Goal: Information Seeking & Learning: Learn about a topic

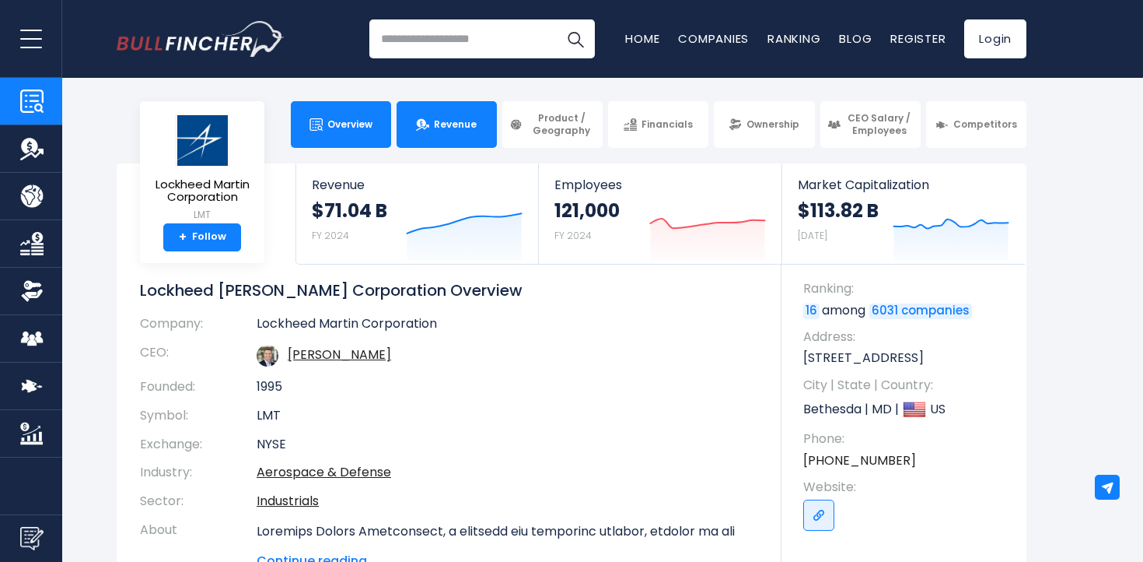
click at [443, 111] on link "Revenue" at bounding box center [447, 124] width 100 height 47
click at [443, 116] on link "Revenue" at bounding box center [447, 124] width 100 height 47
click at [429, 114] on link "Revenue" at bounding box center [447, 124] width 100 height 47
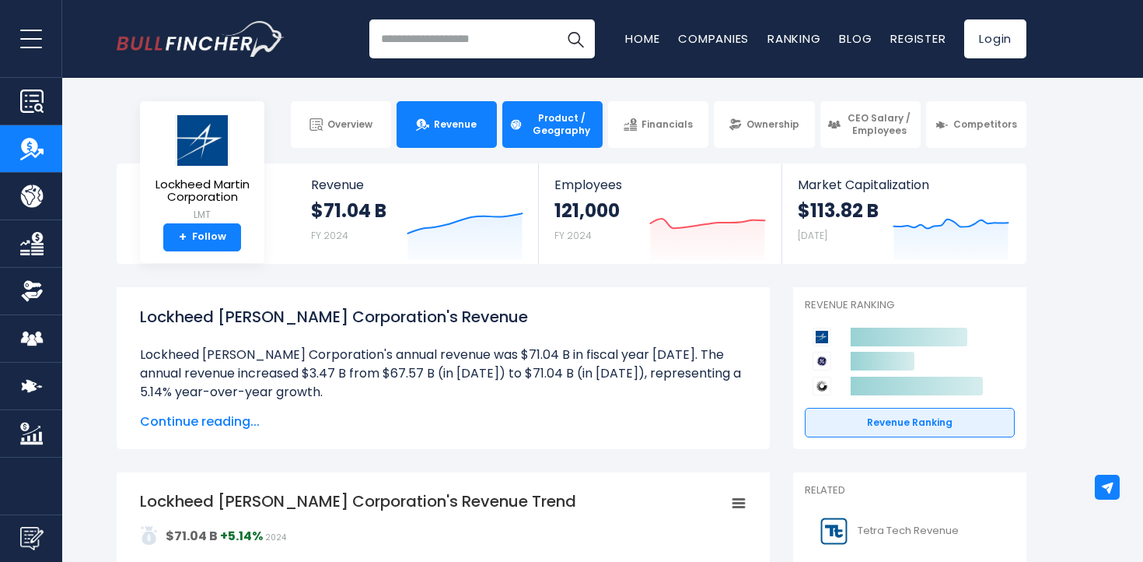
click at [570, 130] on span "Product / Geography" at bounding box center [561, 124] width 68 height 24
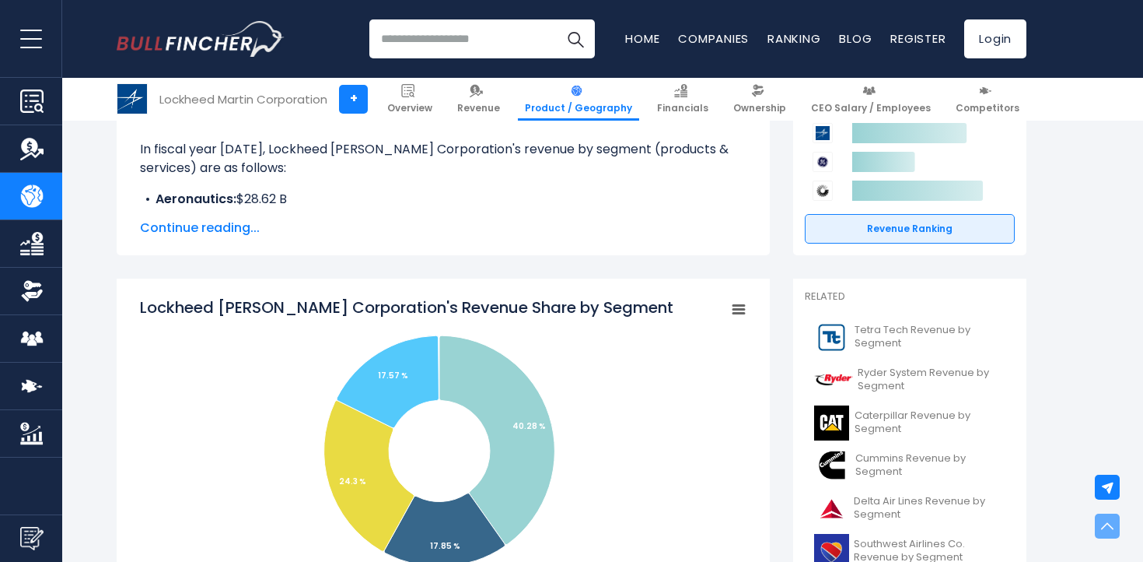
scroll to position [272, 0]
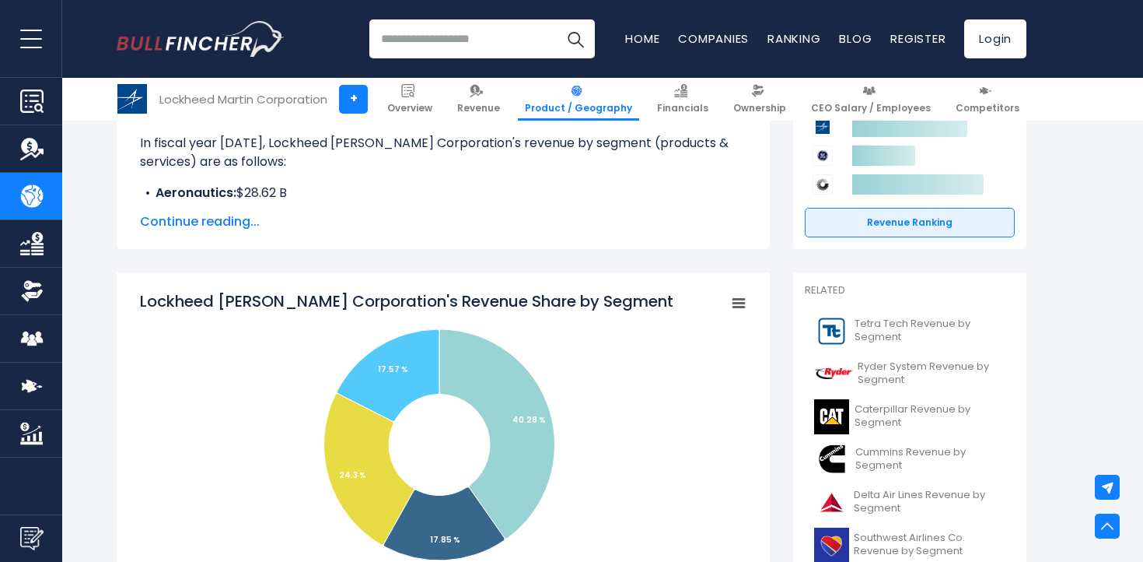
click at [238, 222] on span "Continue reading..." at bounding box center [443, 221] width 607 height 19
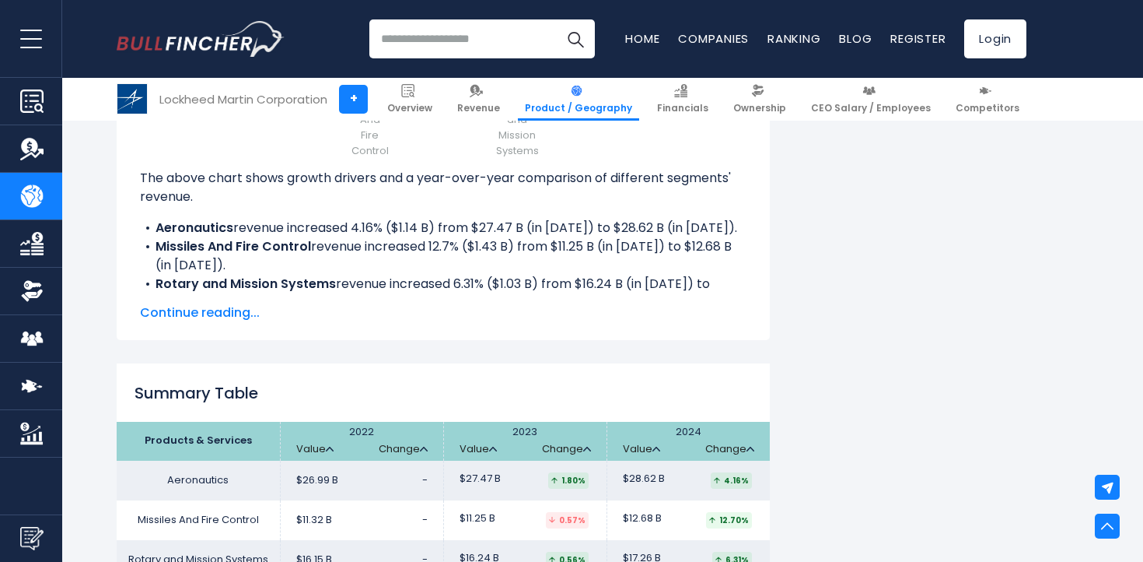
scroll to position [2319, 0]
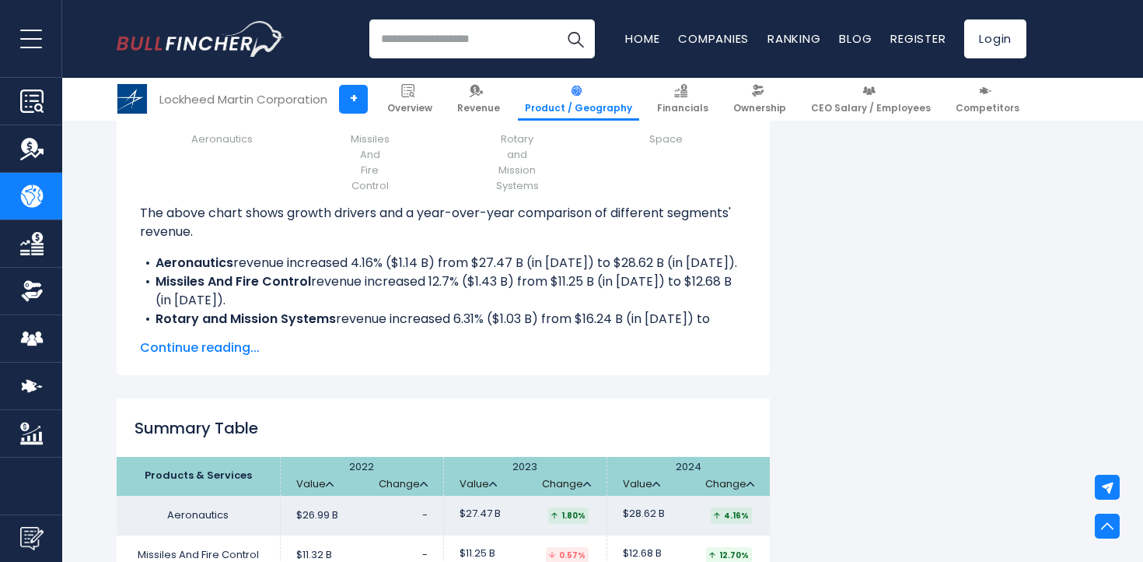
click at [229, 338] on span "Continue reading..." at bounding box center [443, 347] width 607 height 19
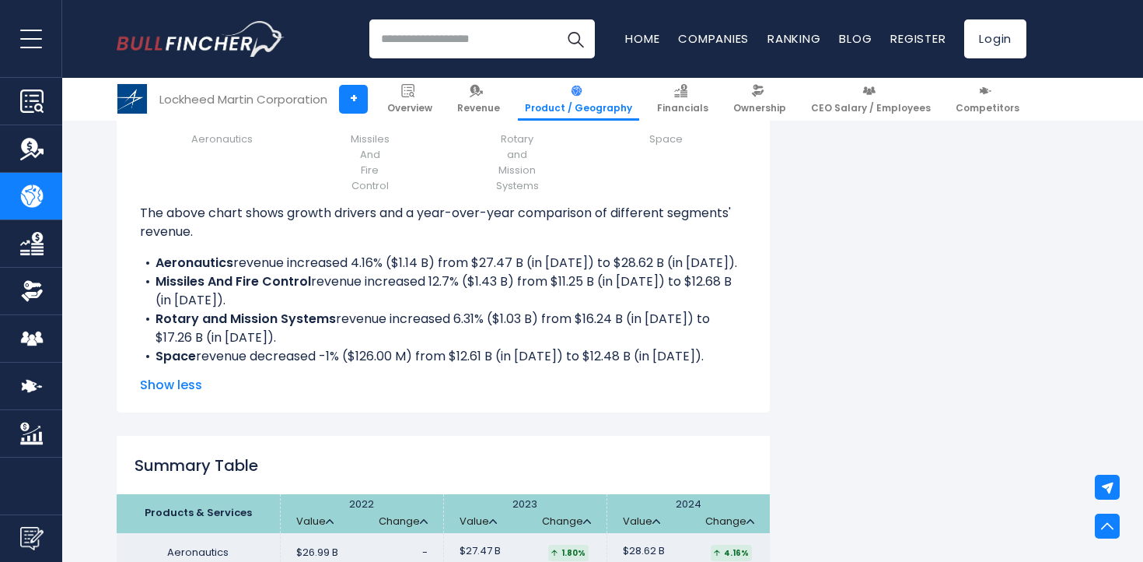
click at [213, 272] on b "Missiles And Fire Control" at bounding box center [234, 281] width 156 height 18
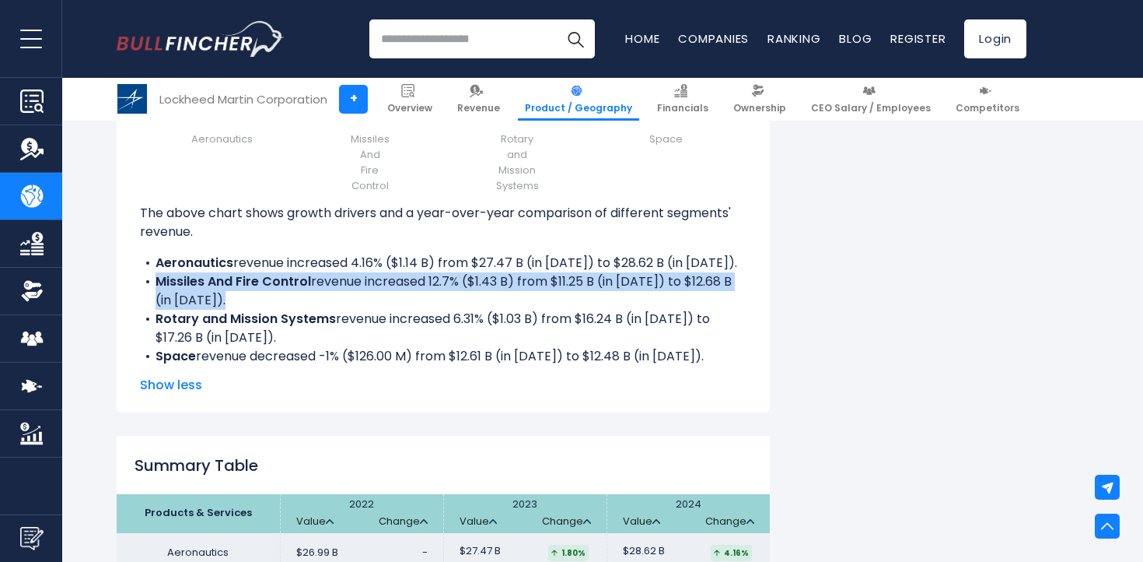
click at [213, 272] on b "Missiles And Fire Control" at bounding box center [234, 281] width 156 height 18
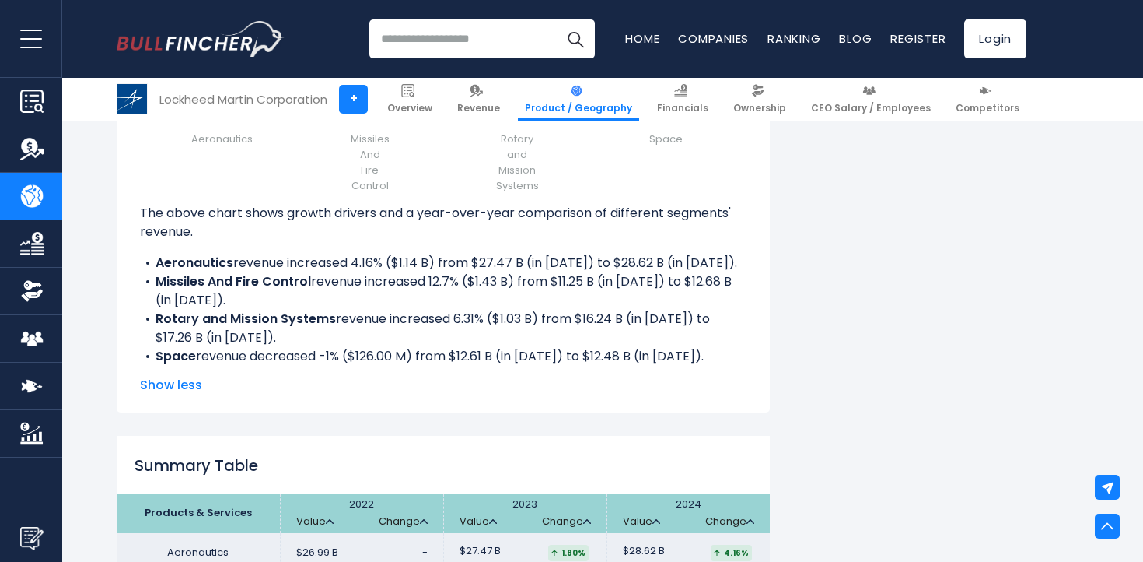
click at [285, 272] on b "Missiles And Fire Control" at bounding box center [234, 281] width 156 height 18
click at [139, 254] on div "Lockheed Martin Corporation's Revenue Growth Drivers Created with Highcharts 12…" at bounding box center [443, 104] width 653 height 615
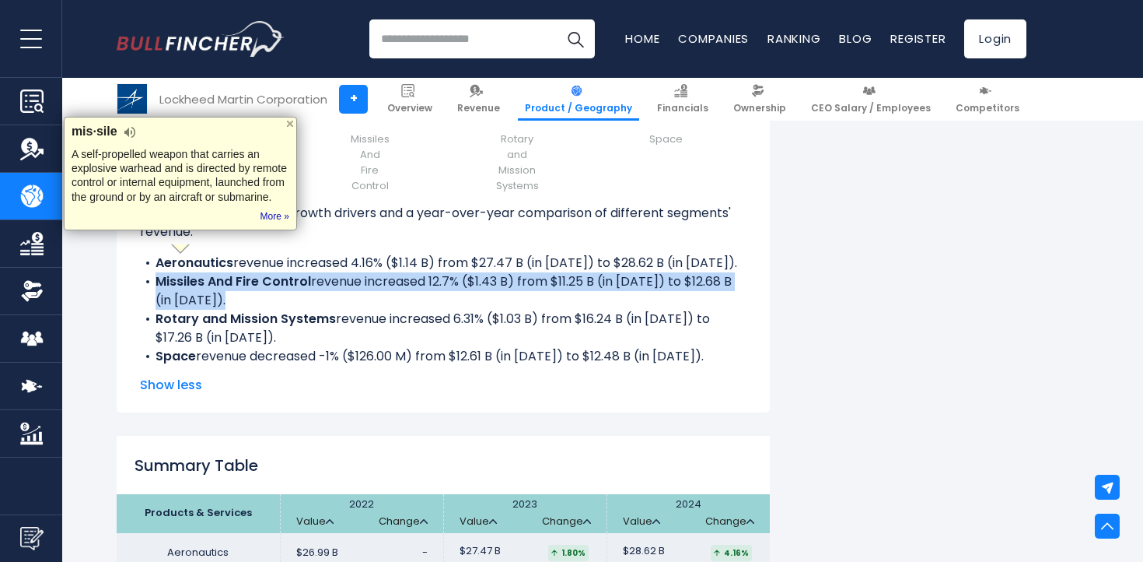
click at [139, 254] on div "Lockheed Martin Corporation's Revenue Growth Drivers Created with Highcharts 12…" at bounding box center [443, 104] width 653 height 615
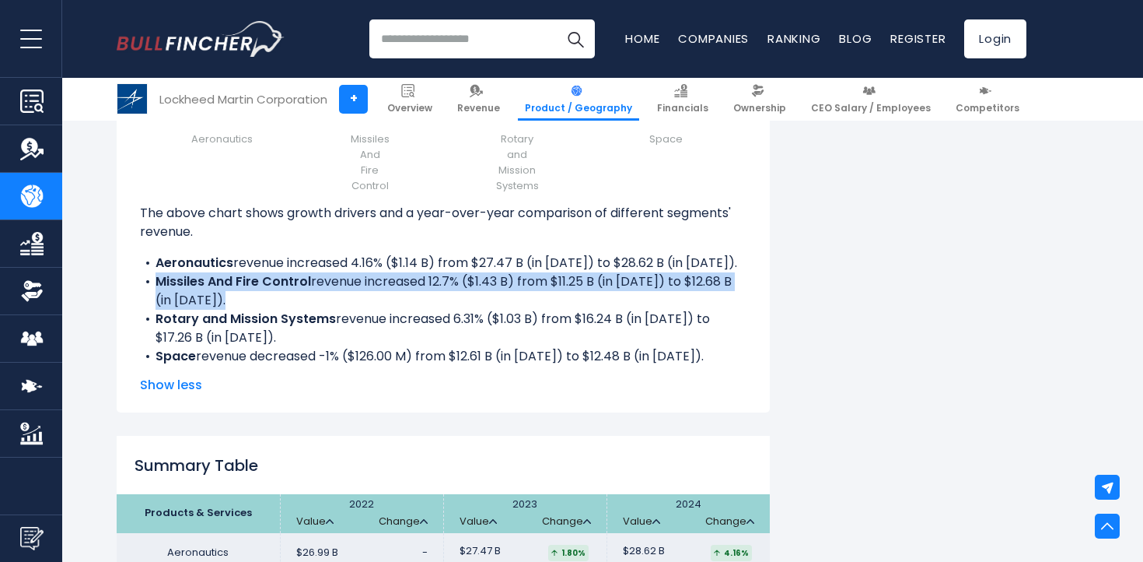
click at [313, 278] on li "Missiles And Fire Control revenue increased 12.7% ($1.43 B) from $11.25 B (in 2…" at bounding box center [443, 290] width 607 height 37
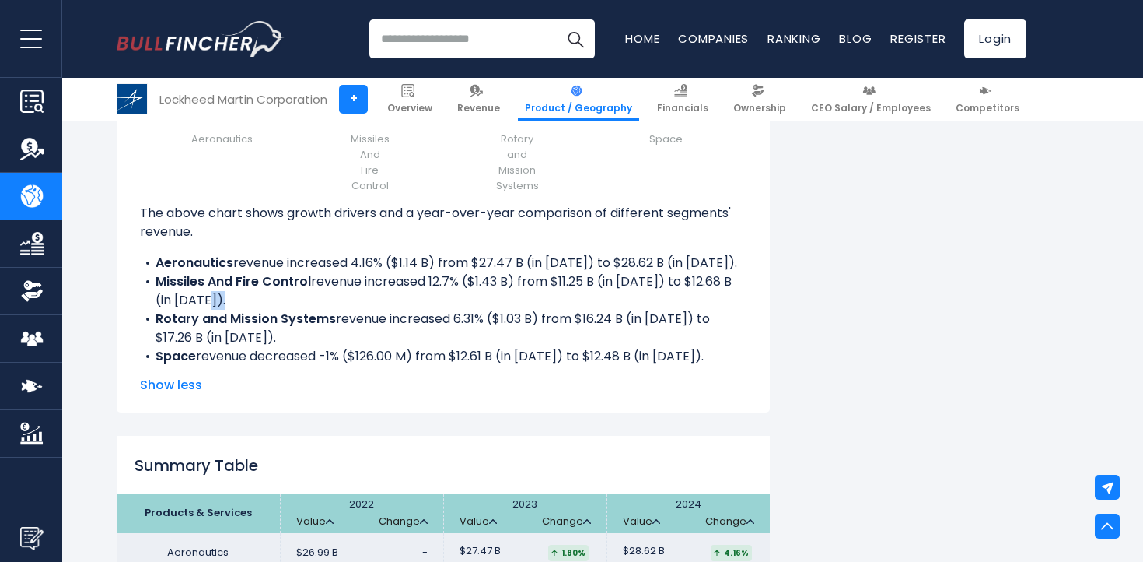
click at [313, 278] on li "Missiles And Fire Control revenue increased 12.7% ($1.43 B) from $11.25 B (in 2…" at bounding box center [443, 290] width 607 height 37
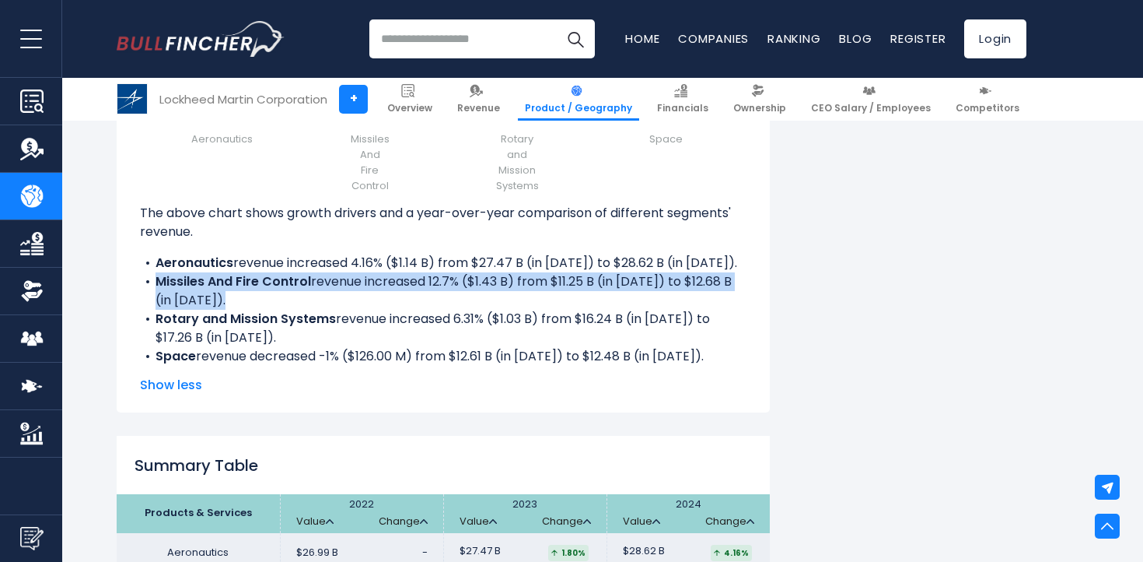
click at [313, 278] on li "Missiles And Fire Control revenue increased 12.7% ($1.43 B) from $11.25 B (in 2…" at bounding box center [443, 290] width 607 height 37
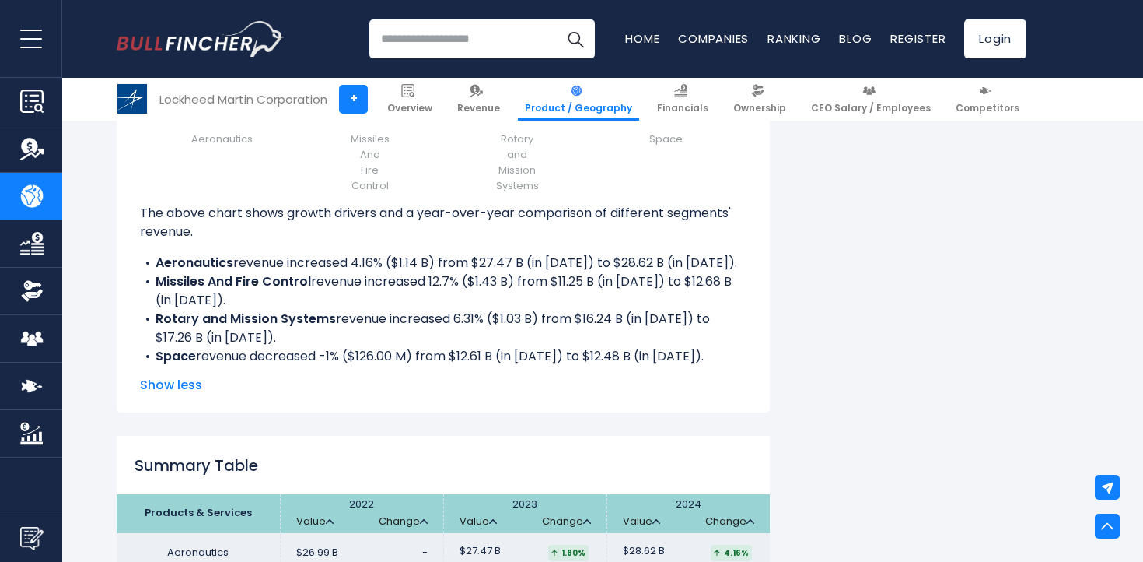
click at [365, 347] on li "Space revenue decreased -1% ($126.00 M) from $12.61 B (in 2023) to $12.48 B (in…" at bounding box center [443, 356] width 607 height 19
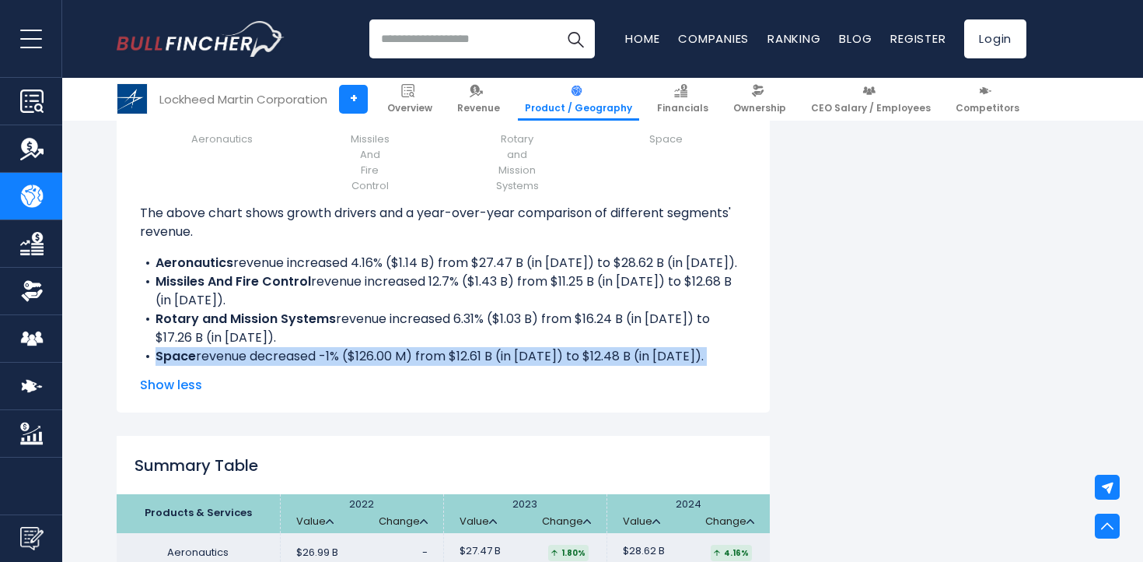
click at [365, 347] on li "Space revenue decreased -1% ($126.00 M) from $12.61 B (in 2023) to $12.48 B (in…" at bounding box center [443, 356] width 607 height 19
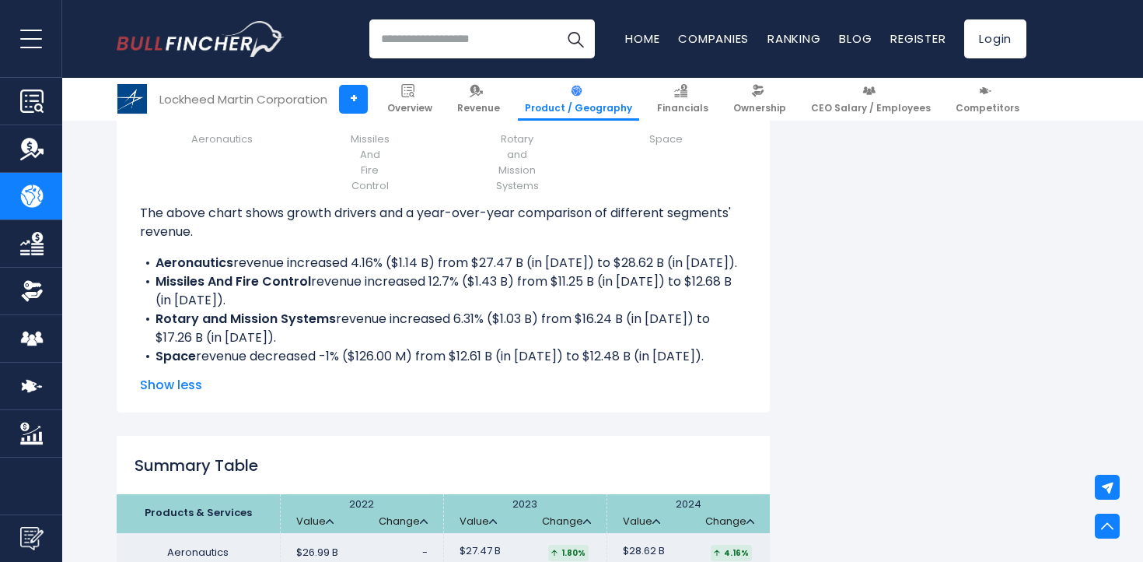
click at [380, 310] on li "Rotary and Mission Systems revenue increased 6.31% ($1.03 B) from $16.24 B (in …" at bounding box center [443, 328] width 607 height 37
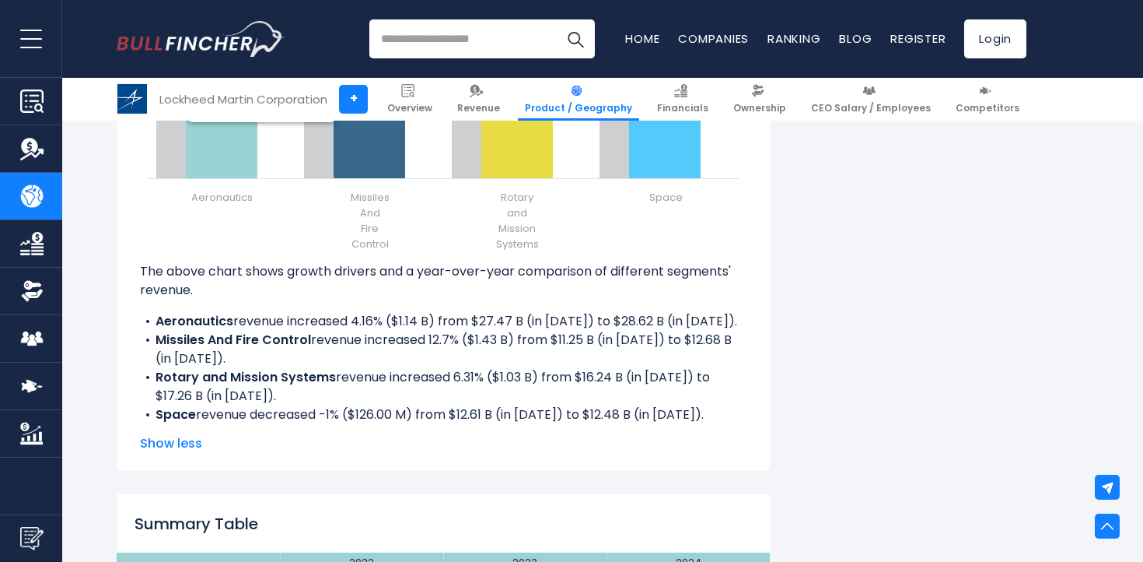
scroll to position [2267, 0]
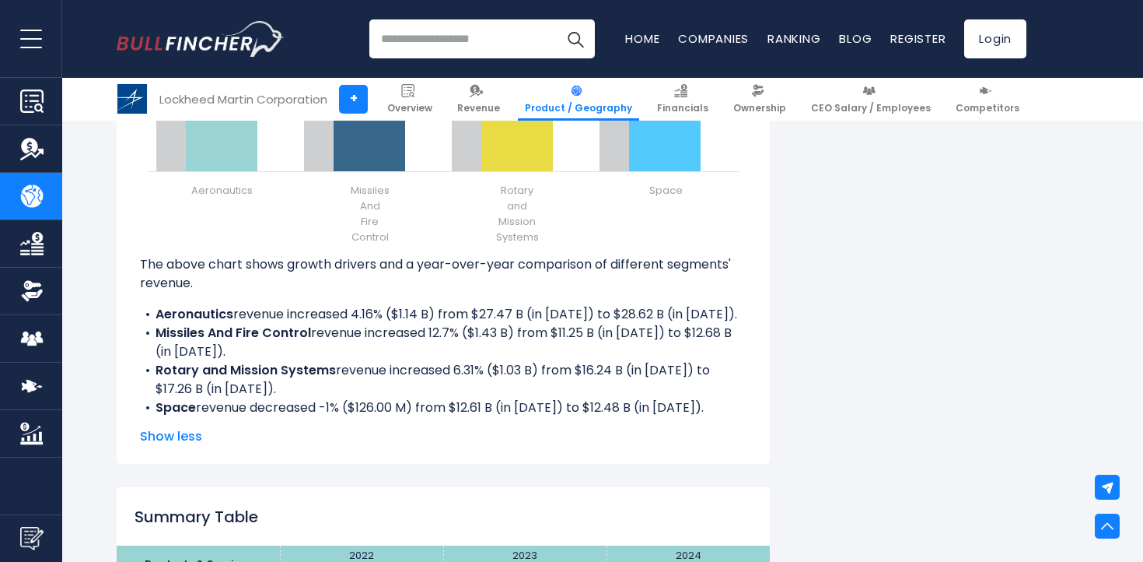
click at [303, 324] on b "Missiles And Fire Control" at bounding box center [234, 333] width 156 height 18
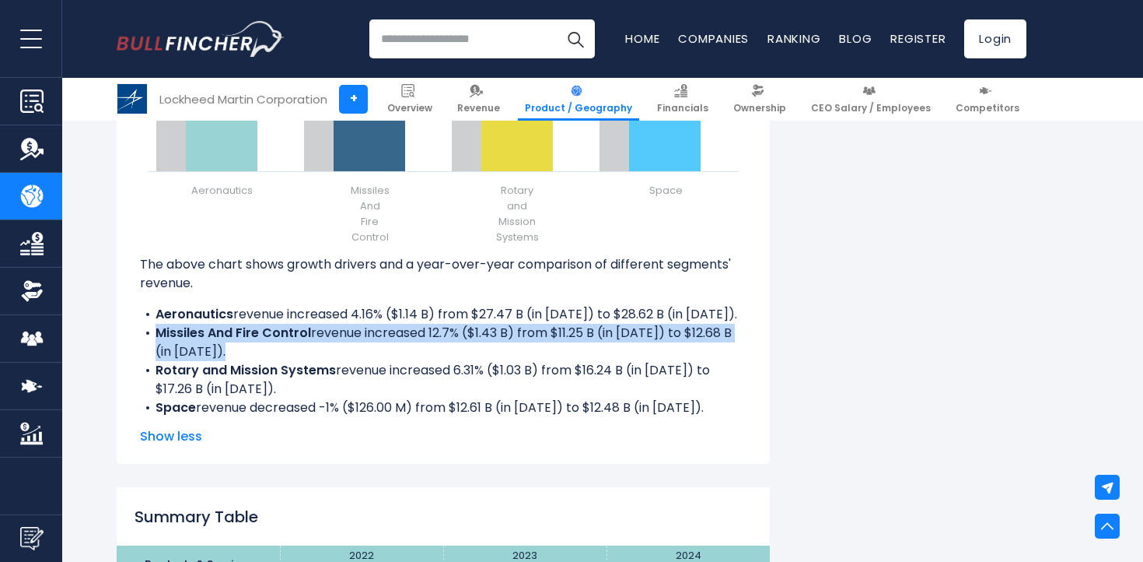
click at [303, 324] on b "Missiles And Fire Control" at bounding box center [234, 333] width 156 height 18
copy li "Missiles And Fire Control revenue increased 12.7% ($1.43 B) from $11.25 B (in 2…"
click at [484, 324] on li "Missiles And Fire Control revenue increased 12.7% ($1.43 B) from $11.25 B (in 2…" at bounding box center [443, 342] width 607 height 37
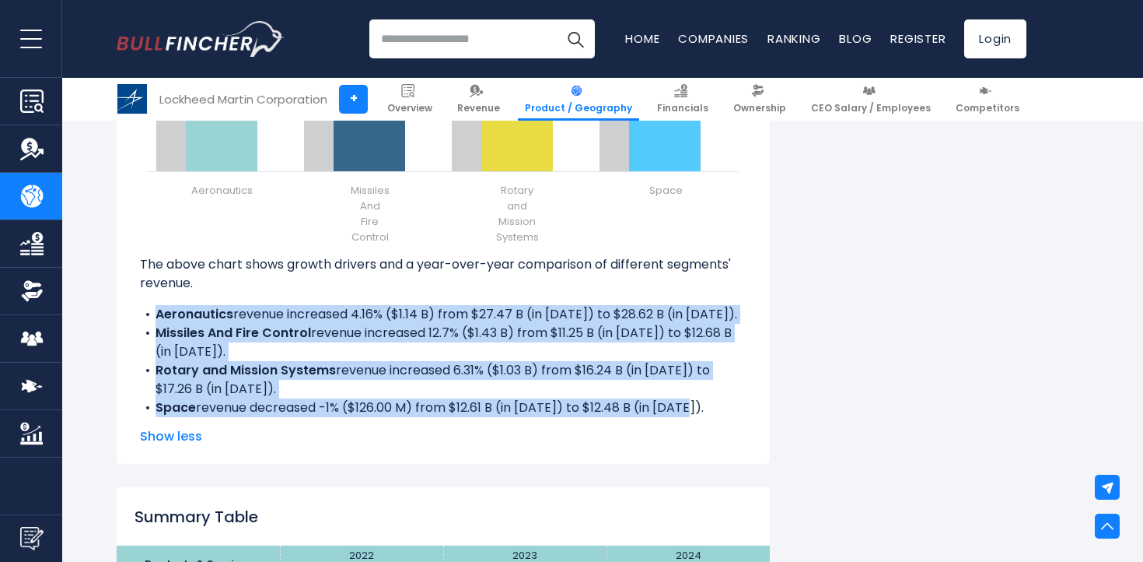
drag, startPoint x: 688, startPoint y: 387, endPoint x: 133, endPoint y: 297, distance: 561.7
click at [133, 297] on div "Lockheed Martin Corporation's Revenue Growth Drivers Created with Highcharts 12…" at bounding box center [443, 155] width 653 height 615
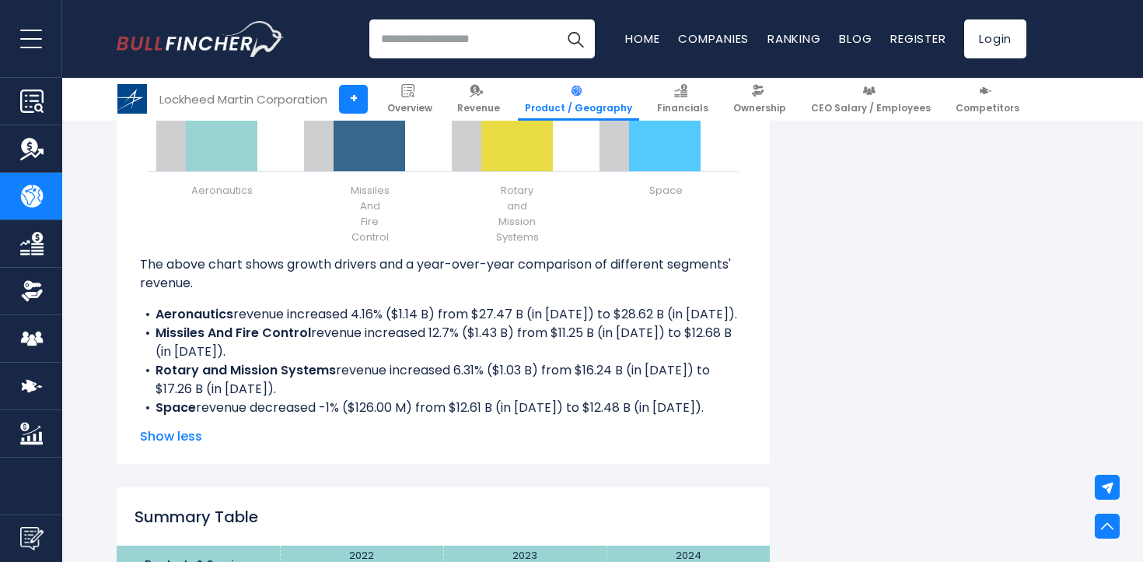
click at [392, 277] on div "The above chart shows growth drivers and a year-over-year comparison of differe…" at bounding box center [443, 336] width 607 height 162
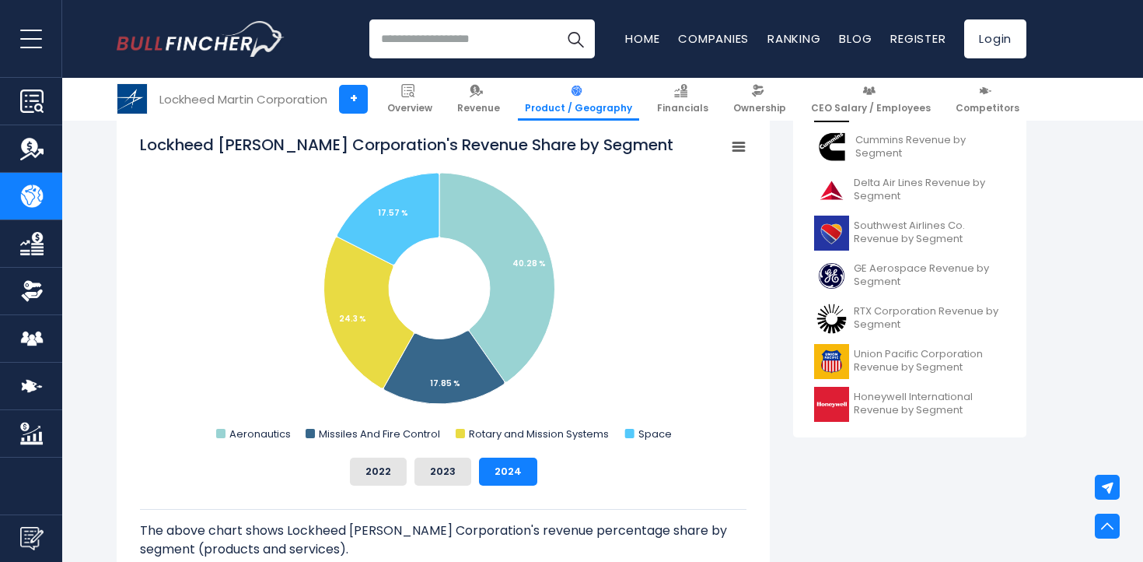
scroll to position [580, 0]
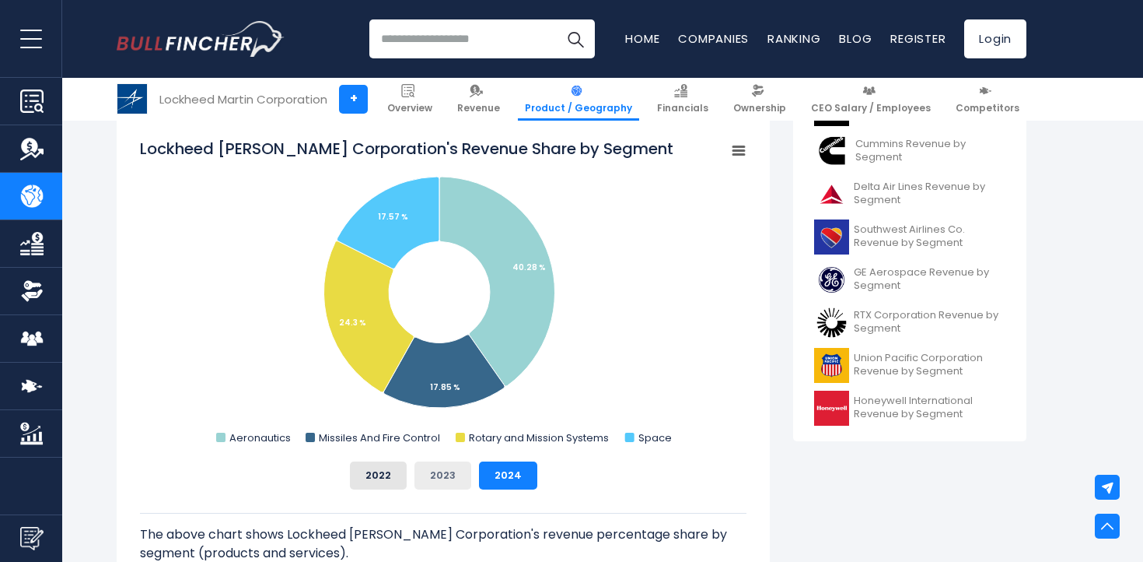
click at [440, 480] on button "2023" at bounding box center [443, 475] width 57 height 28
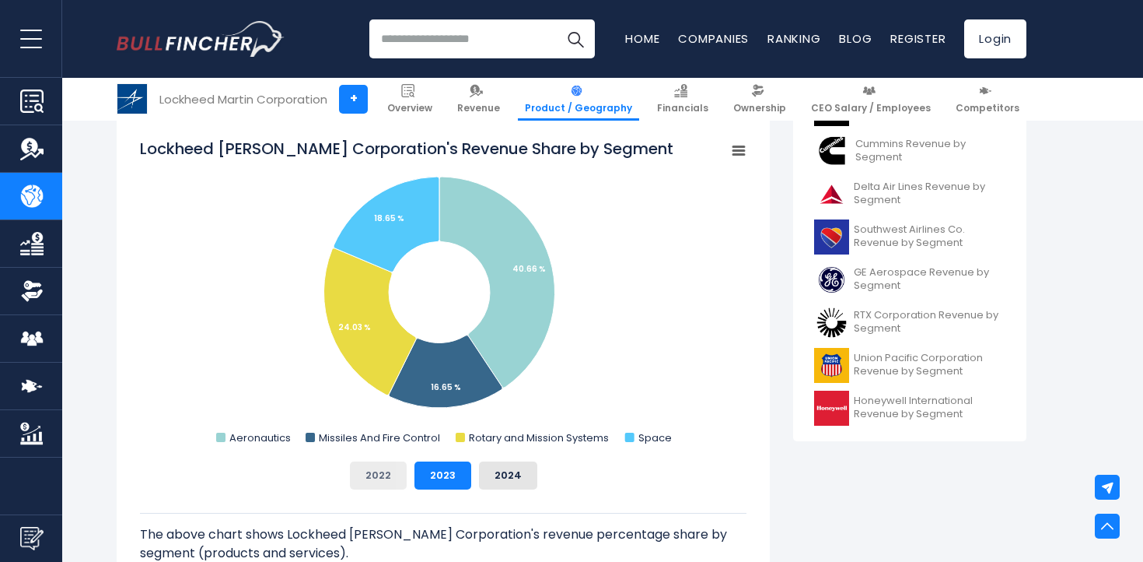
click at [376, 480] on button "2022" at bounding box center [378, 475] width 57 height 28
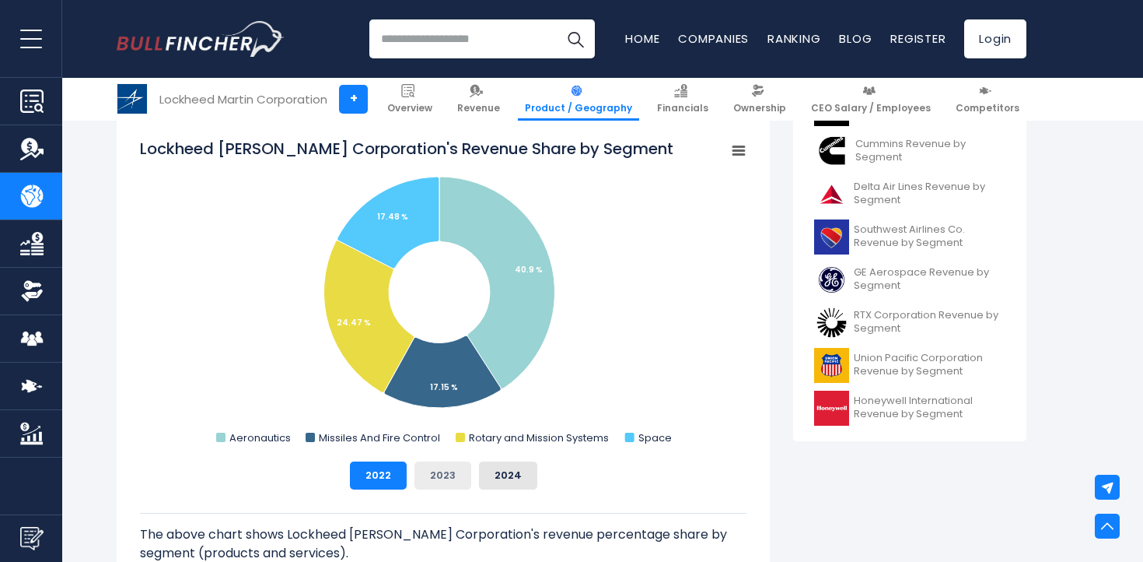
click at [425, 473] on button "2023" at bounding box center [443, 475] width 57 height 28
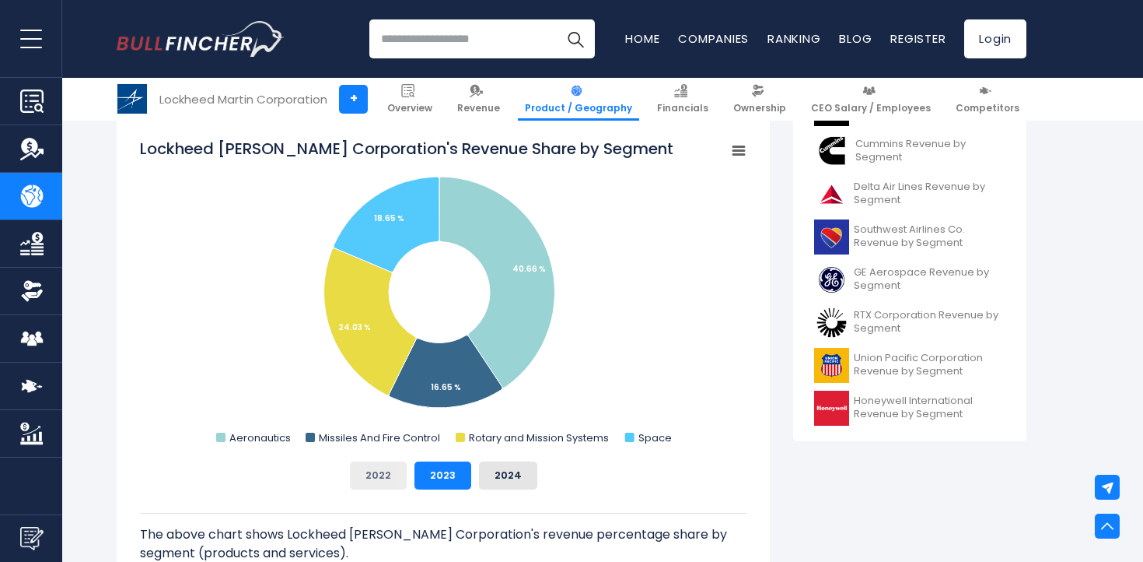
click at [379, 474] on button "2022" at bounding box center [378, 475] width 57 height 28
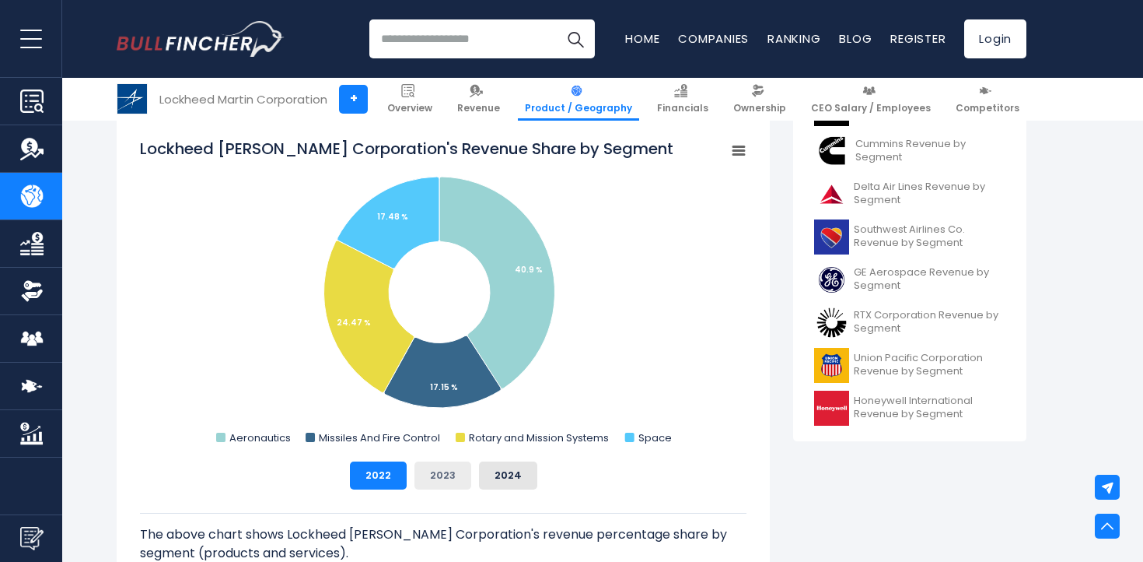
click at [438, 474] on button "2023" at bounding box center [443, 475] width 57 height 28
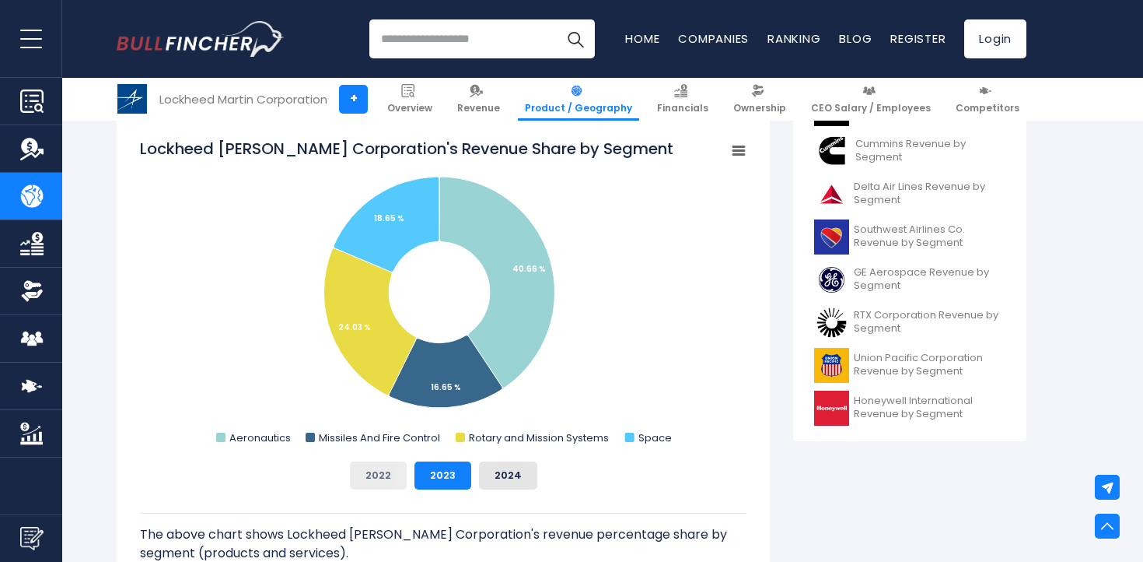
click at [376, 478] on button "2022" at bounding box center [378, 475] width 57 height 28
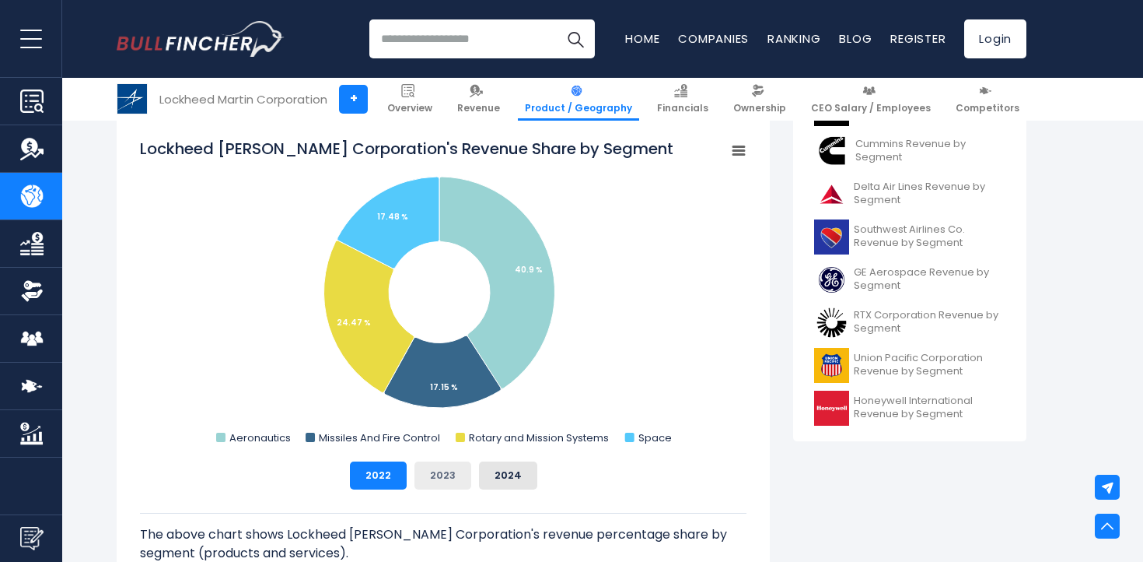
click at [424, 478] on button "2023" at bounding box center [443, 475] width 57 height 28
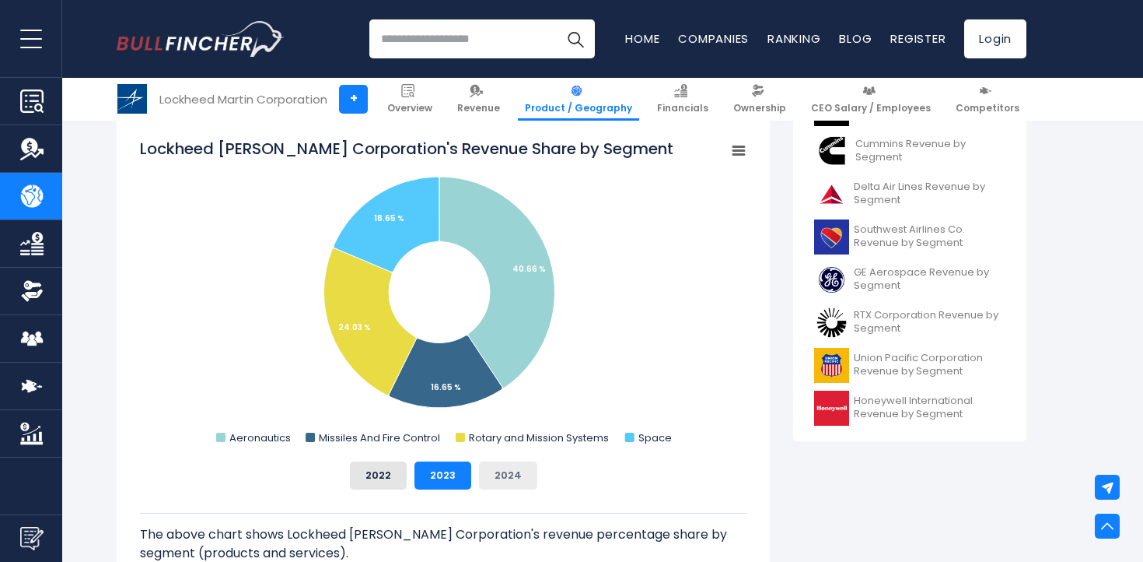
click at [489, 481] on button "2024" at bounding box center [508, 475] width 58 height 28
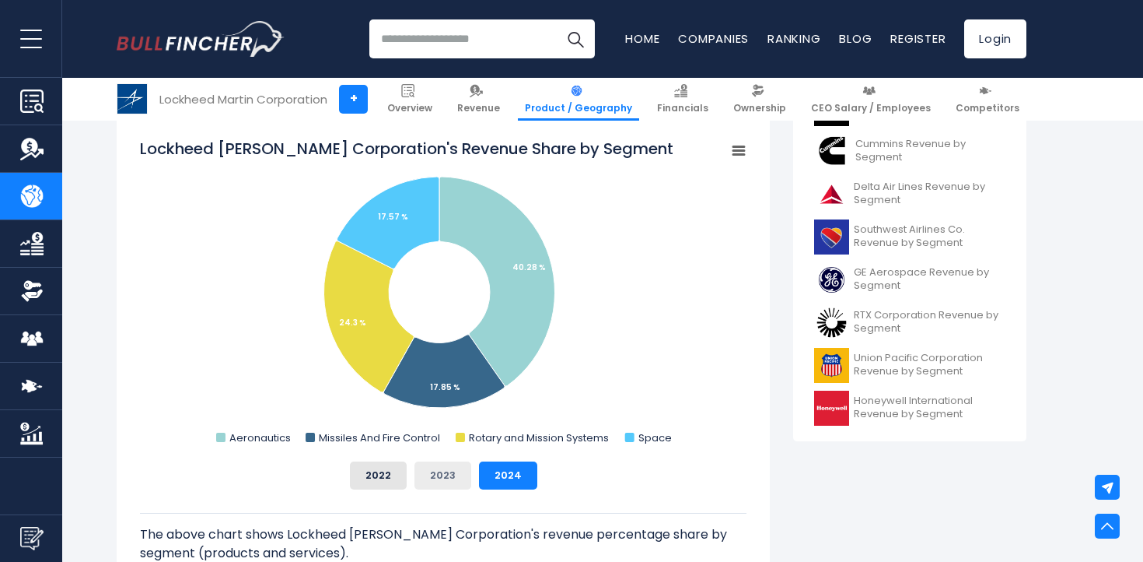
click at [435, 481] on button "2023" at bounding box center [443, 475] width 57 height 28
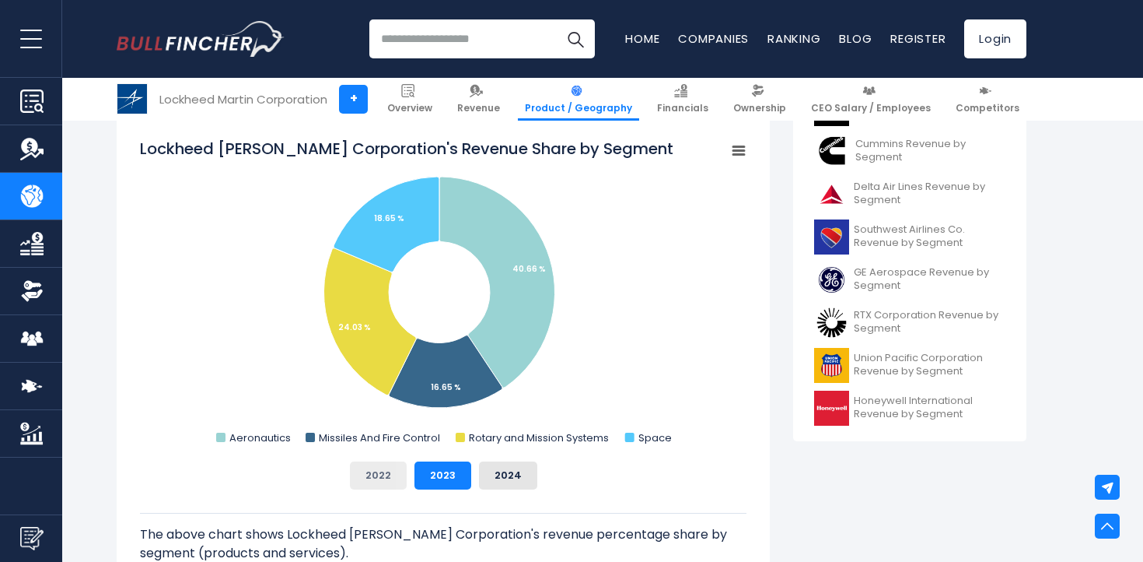
click at [381, 481] on button "2022" at bounding box center [378, 475] width 57 height 28
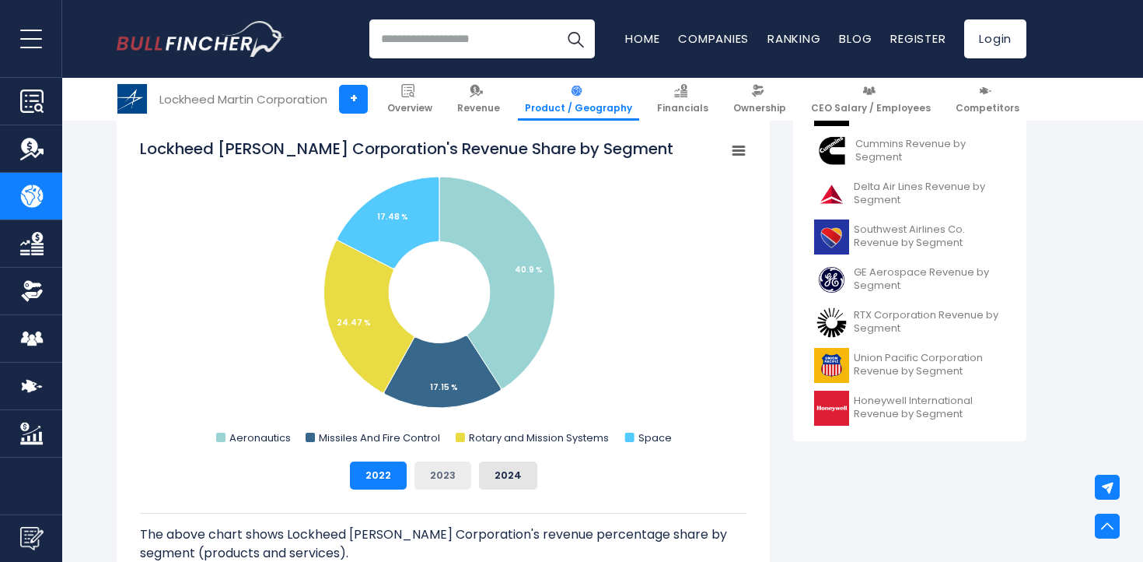
click at [431, 481] on button "2023" at bounding box center [443, 475] width 57 height 28
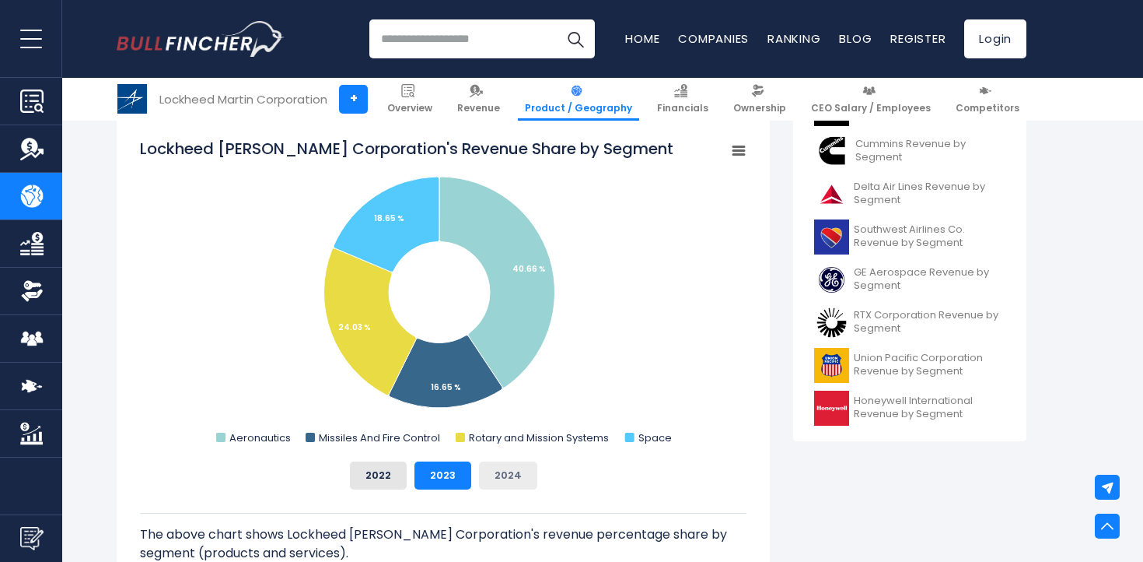
click at [506, 478] on button "2024" at bounding box center [508, 475] width 58 height 28
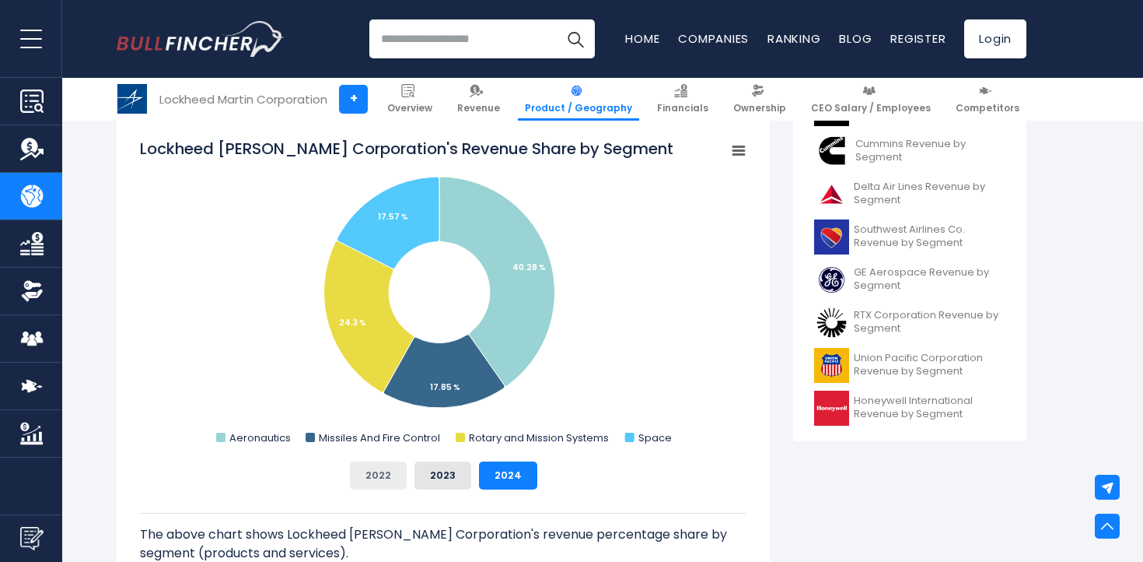
click at [387, 476] on button "2022" at bounding box center [378, 475] width 57 height 28
click at [431, 476] on button "2023" at bounding box center [443, 475] width 57 height 28
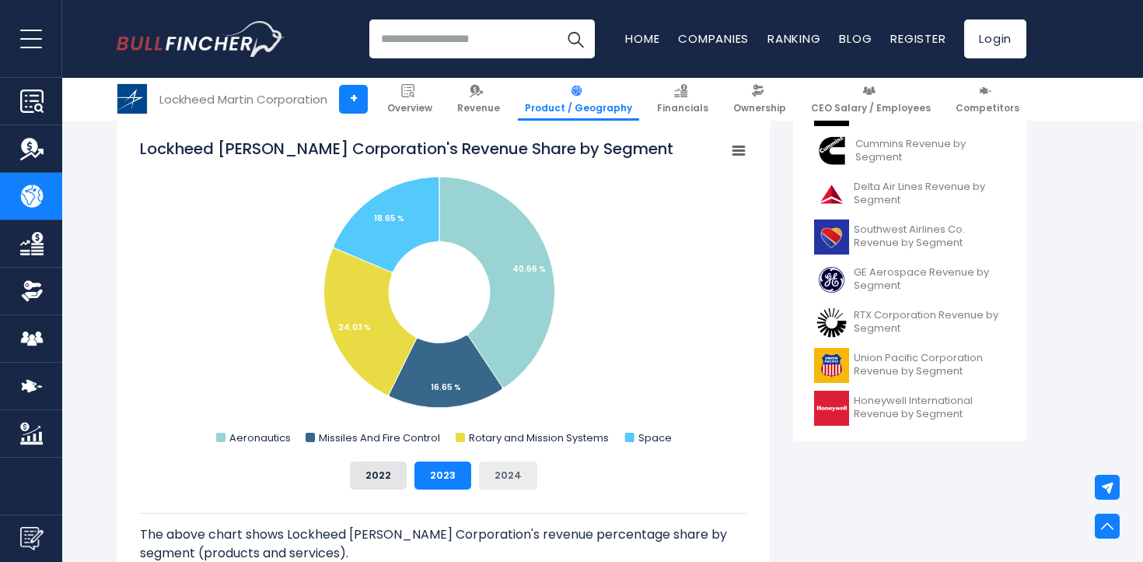
click at [502, 476] on button "2024" at bounding box center [508, 475] width 58 height 28
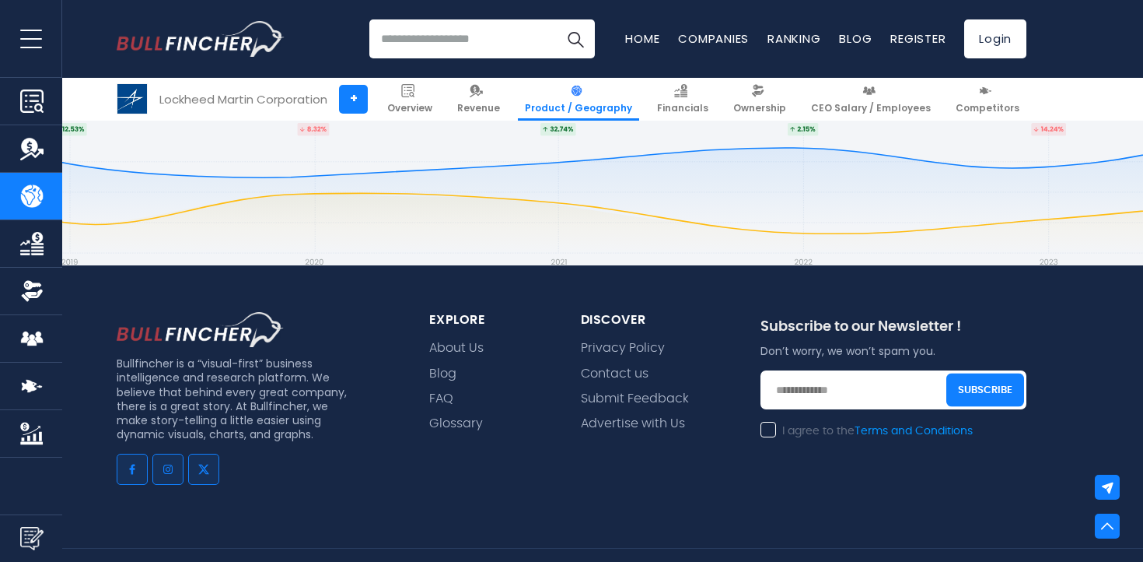
scroll to position [3912, 0]
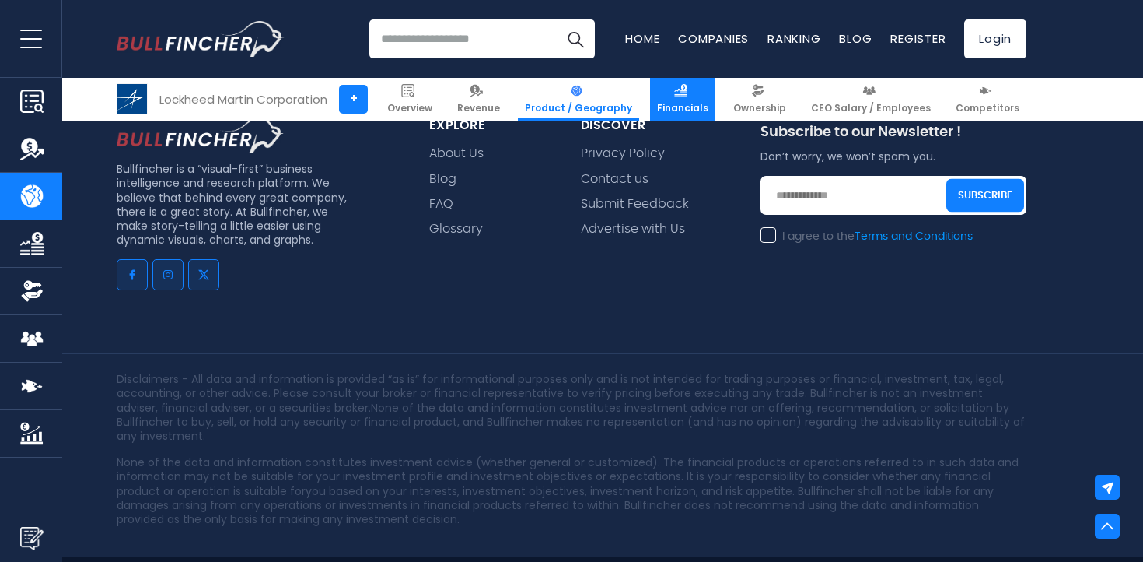
click at [683, 103] on span "Financials" at bounding box center [682, 108] width 51 height 12
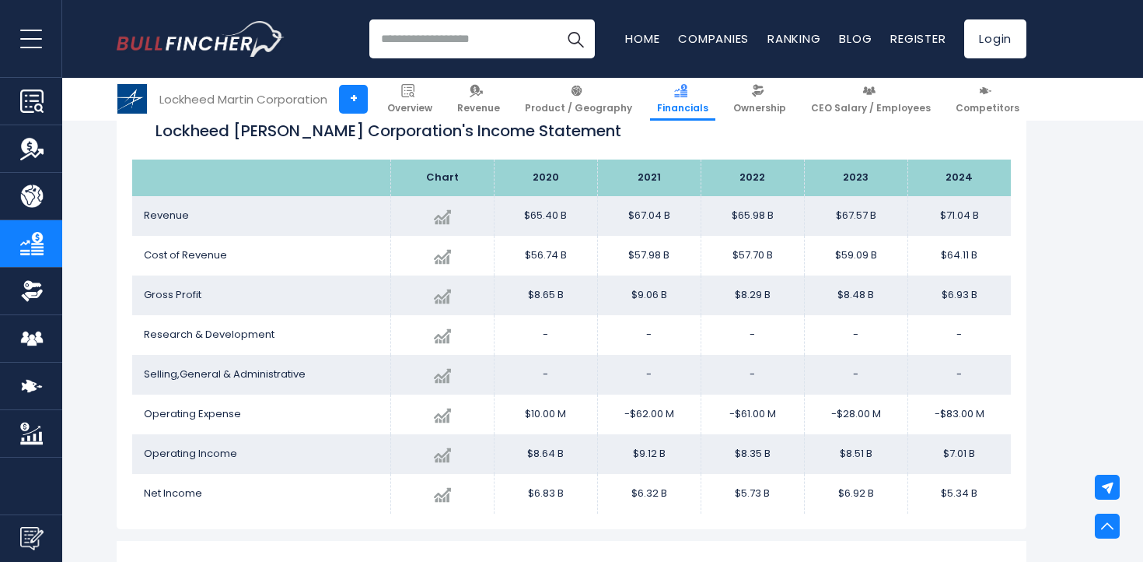
scroll to position [266, 0]
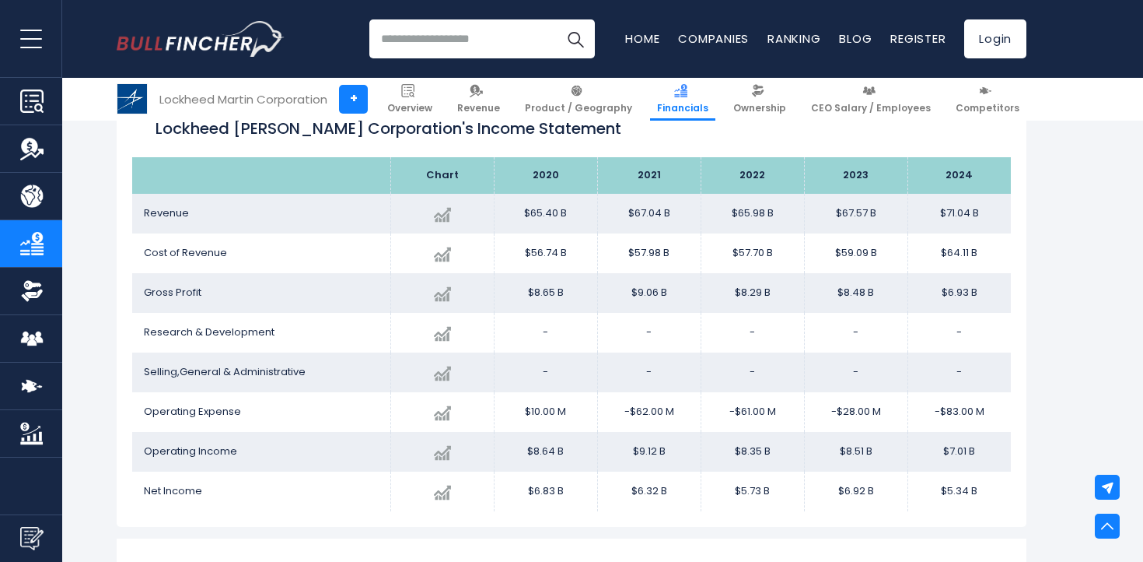
click at [957, 407] on td "-$83.00 M" at bounding box center [959, 412] width 103 height 40
drag, startPoint x: 1006, startPoint y: 401, endPoint x: 384, endPoint y: 430, distance: 623.0
click at [384, 430] on tr "Operating Expense Created with Highcharts 12.1.2 $-83.00 M -196.43% 2024 $10.00…" at bounding box center [571, 412] width 879 height 40
click at [358, 421] on td "Operating Expense" at bounding box center [261, 412] width 258 height 40
drag, startPoint x: 148, startPoint y: 411, endPoint x: 977, endPoint y: 402, distance: 829.2
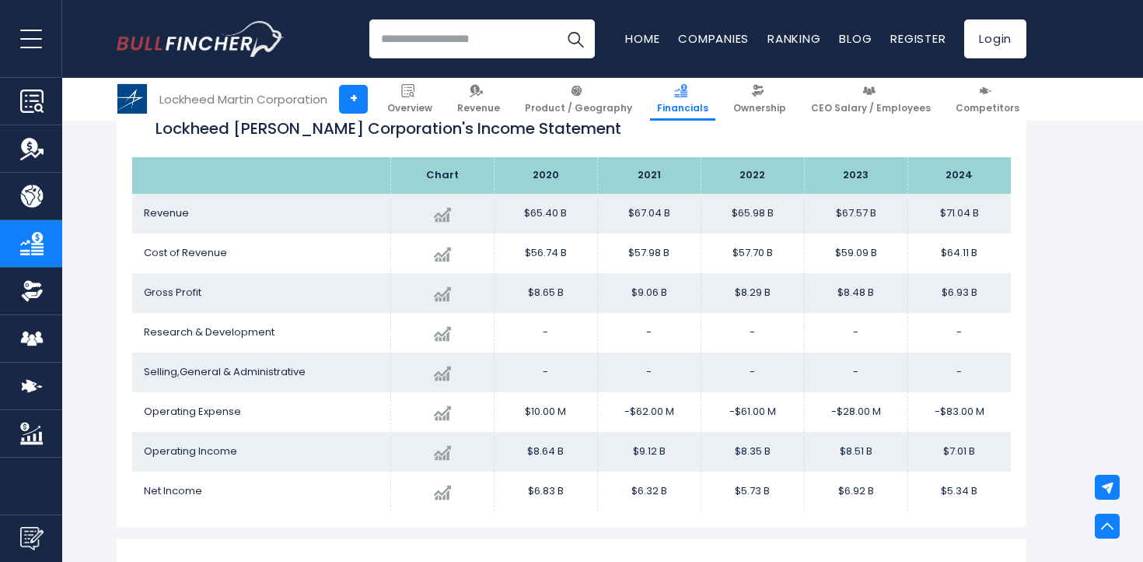
click at [977, 402] on tr "Operating Expense Created with Highcharts 12.1.2 $-83.00 M -196.43% 2024 $10.00…" at bounding box center [571, 412] width 879 height 40
click at [983, 414] on td "-$83.00 M" at bounding box center [959, 412] width 103 height 40
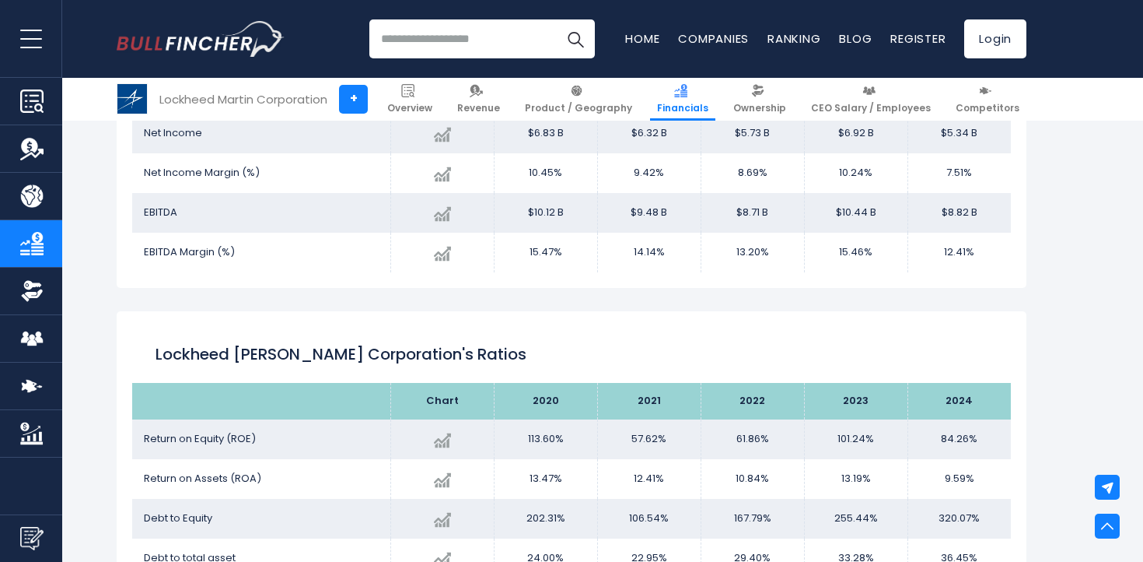
scroll to position [2396, 0]
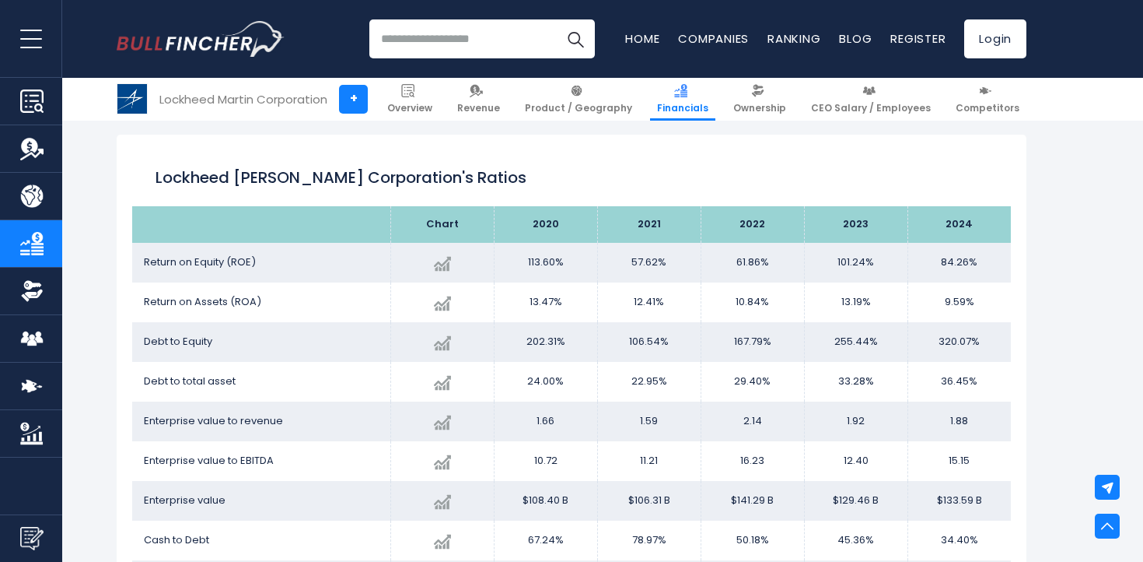
click at [407, 48] on input "search" at bounding box center [482, 38] width 226 height 39
click at [409, 45] on input "********" at bounding box center [482, 38] width 226 height 39
type input "********"
click at [569, 29] on img "Search" at bounding box center [575, 39] width 20 height 20
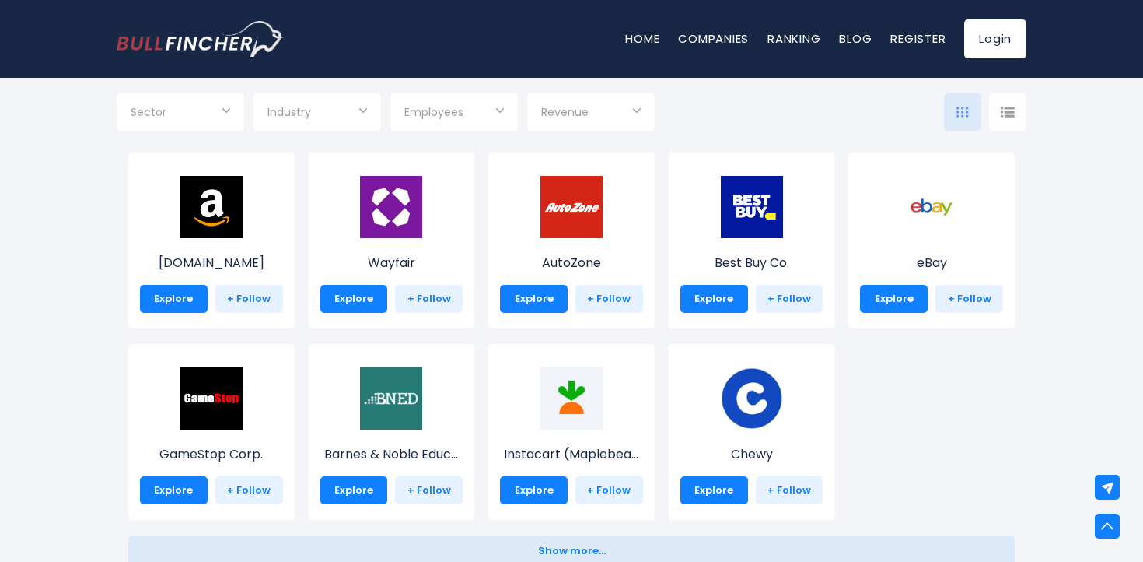
scroll to position [366, 0]
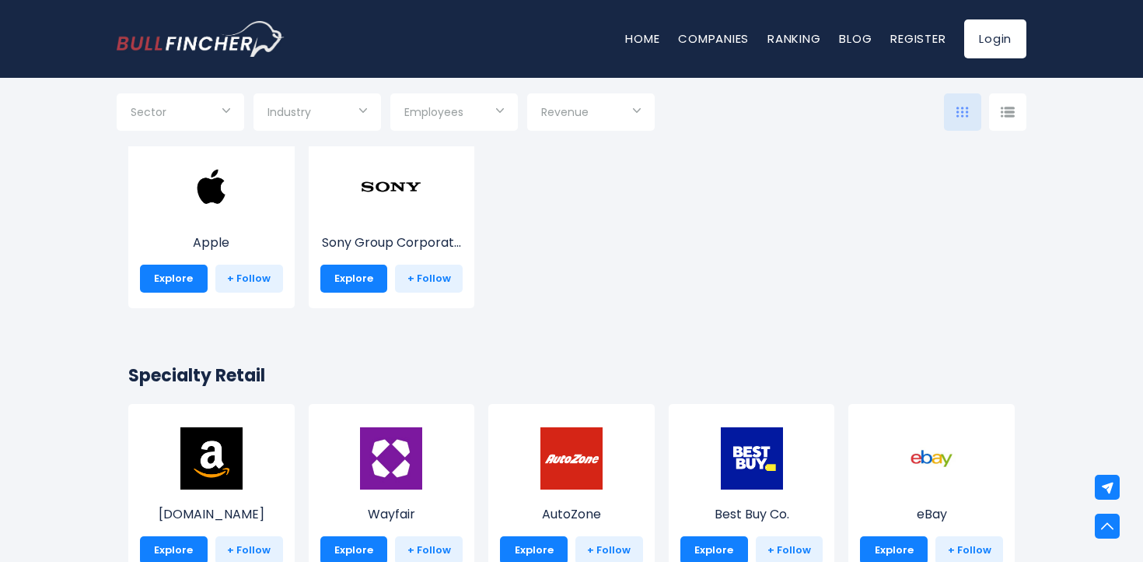
click at [722, 50] on nav "Home Companies Ranking Blog Register Login" at bounding box center [825, 38] width 401 height 39
click at [721, 48] on nav "Home Companies Ranking Blog Register Login" at bounding box center [825, 38] width 401 height 39
click at [713, 37] on link "Companies" at bounding box center [713, 38] width 71 height 16
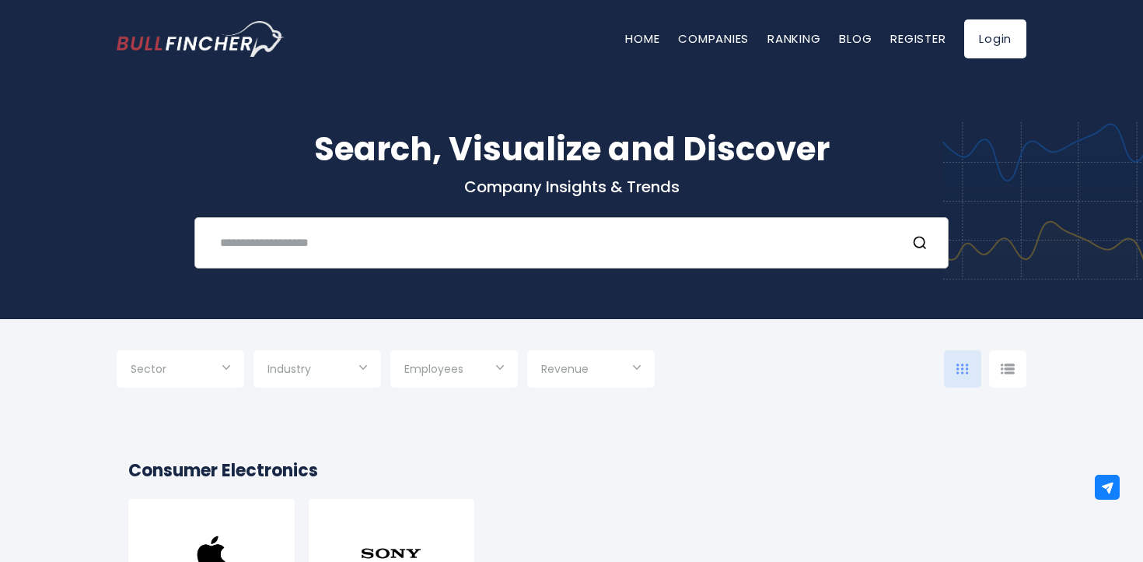
click at [482, 241] on input "text" at bounding box center [552, 242] width 683 height 29
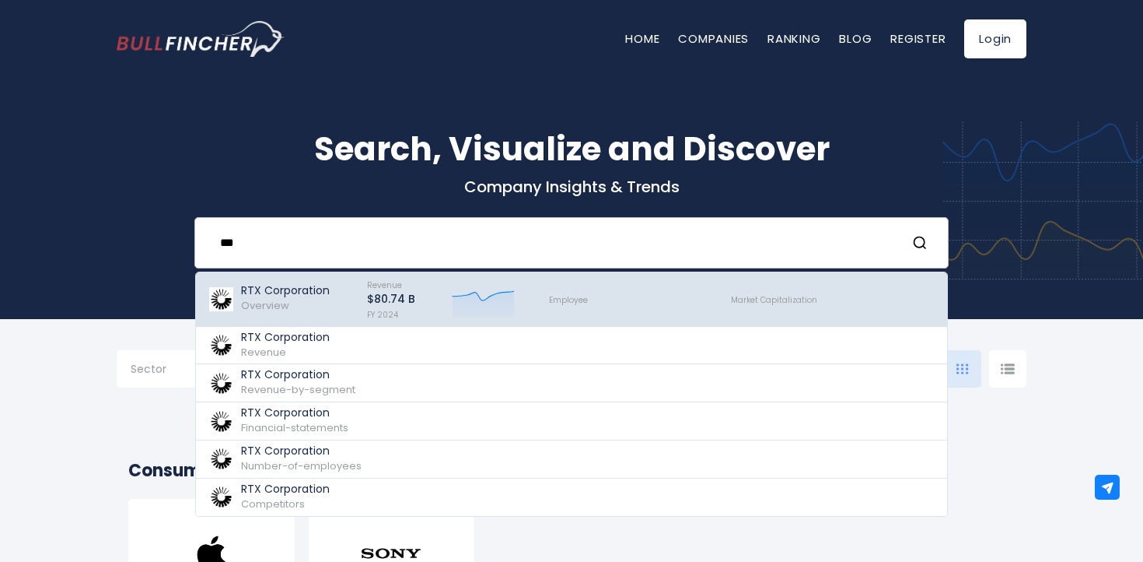
type input "***"
click at [303, 302] on div "RTX Corporation Overview" at bounding box center [285, 299] width 89 height 30
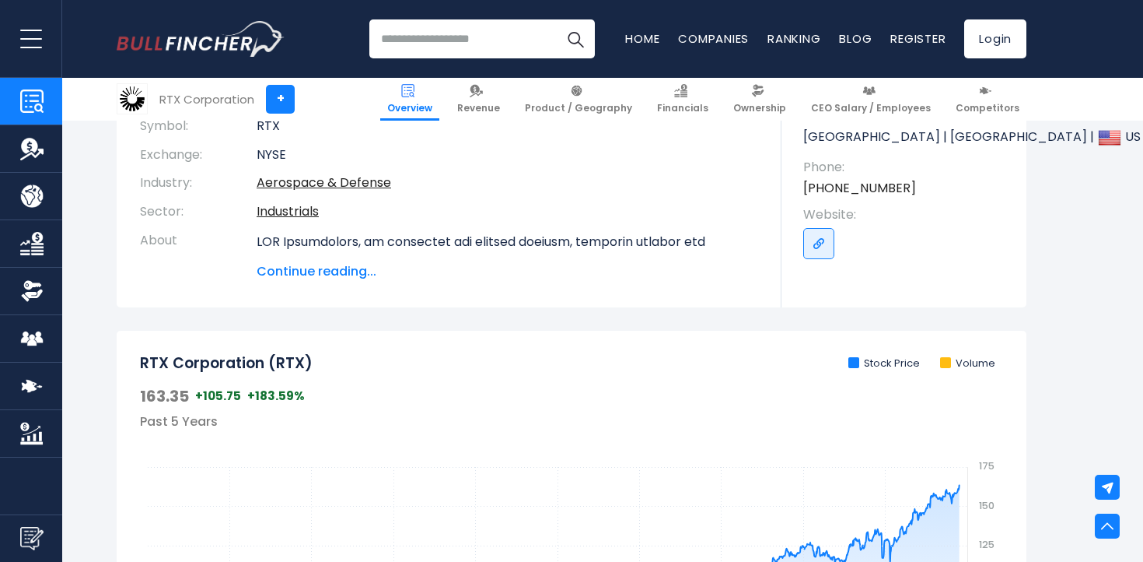
scroll to position [294, 0]
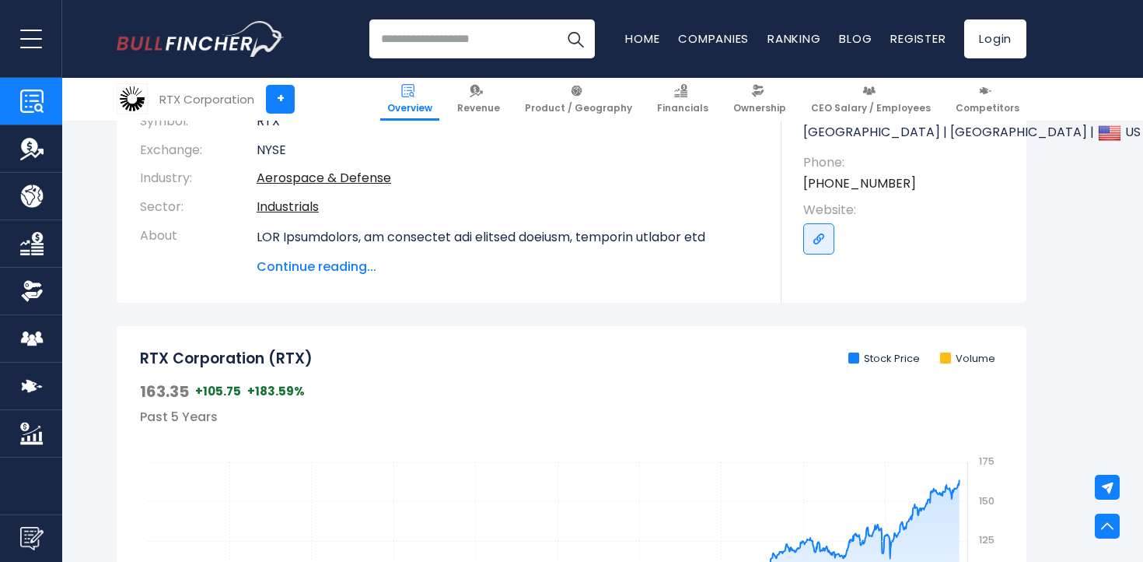
click at [349, 263] on span "Continue reading..." at bounding box center [508, 266] width 502 height 19
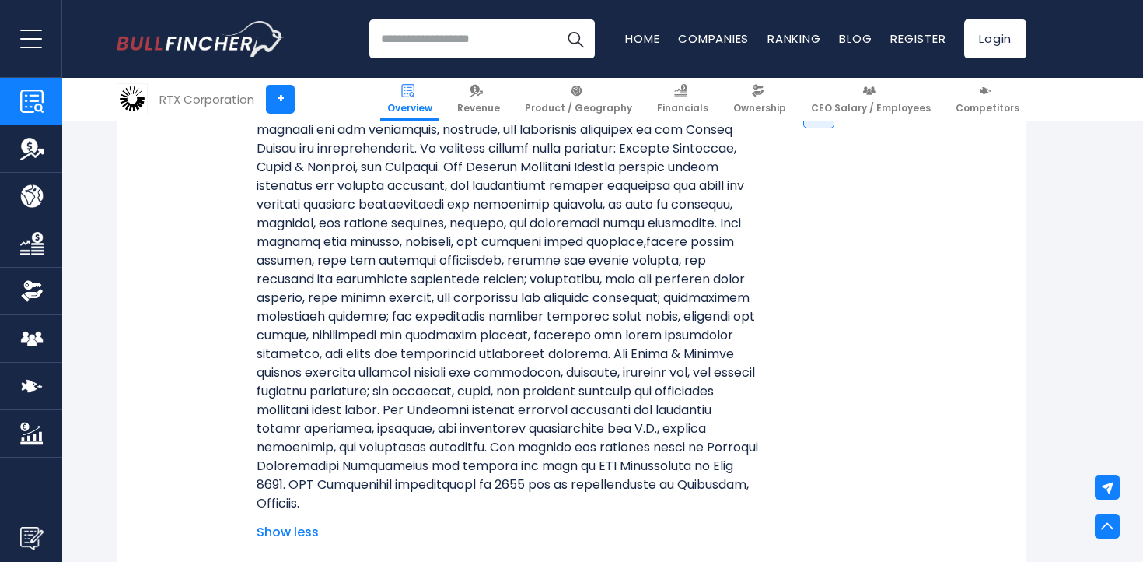
scroll to position [429, 0]
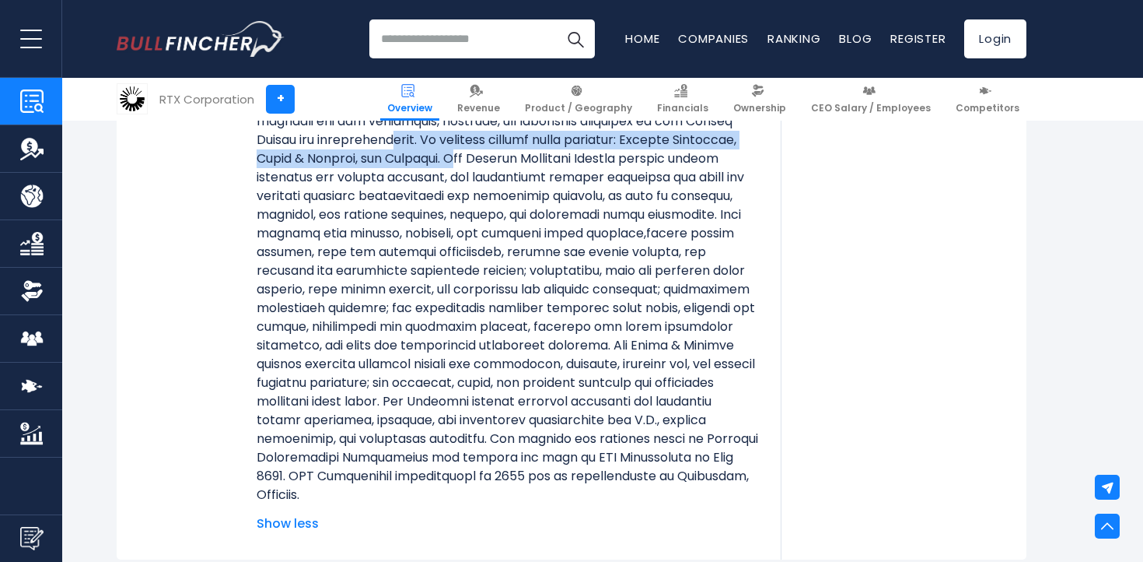
drag, startPoint x: 398, startPoint y: 143, endPoint x: 532, endPoint y: 159, distance: 134.8
click at [532, 159] on p at bounding box center [508, 298] width 502 height 411
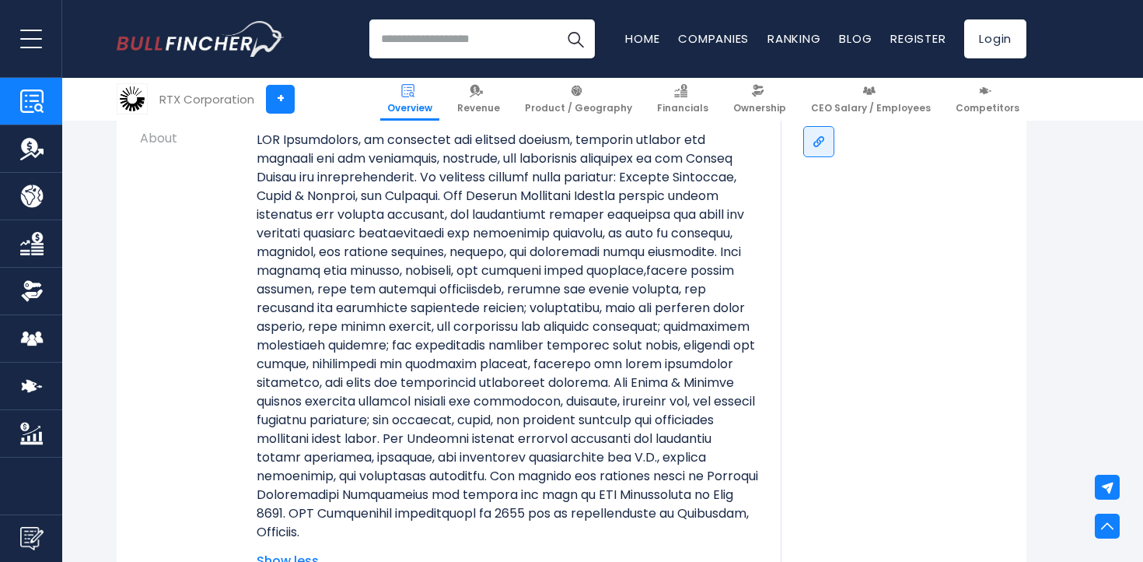
scroll to position [390, 0]
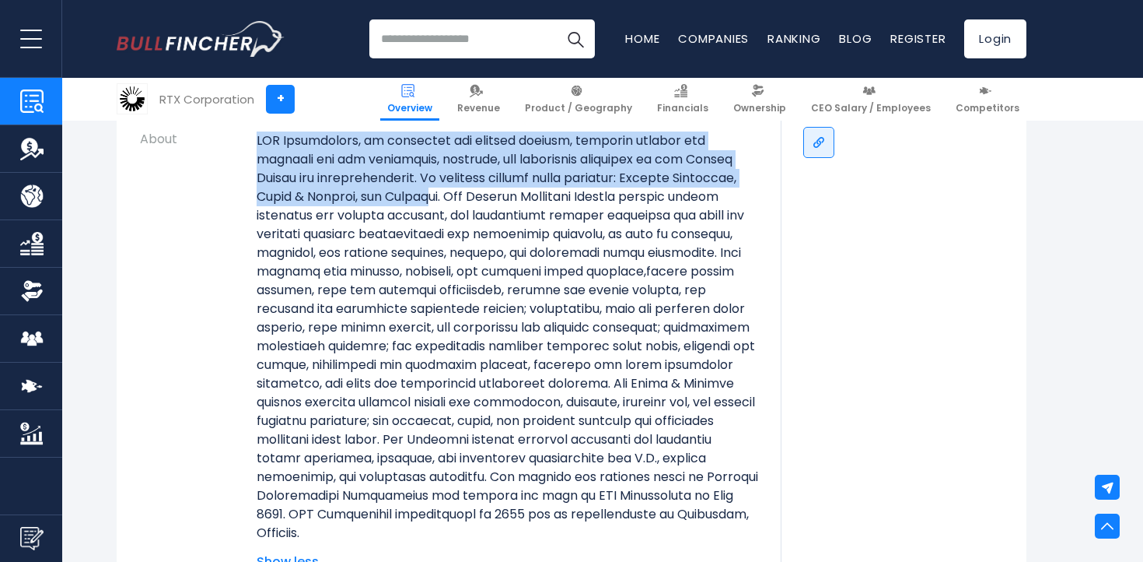
drag, startPoint x: 247, startPoint y: 135, endPoint x: 505, endPoint y: 203, distance: 267.0
click at [506, 204] on tr "About Show less" at bounding box center [449, 348] width 618 height 446
click at [505, 203] on p at bounding box center [508, 336] width 502 height 411
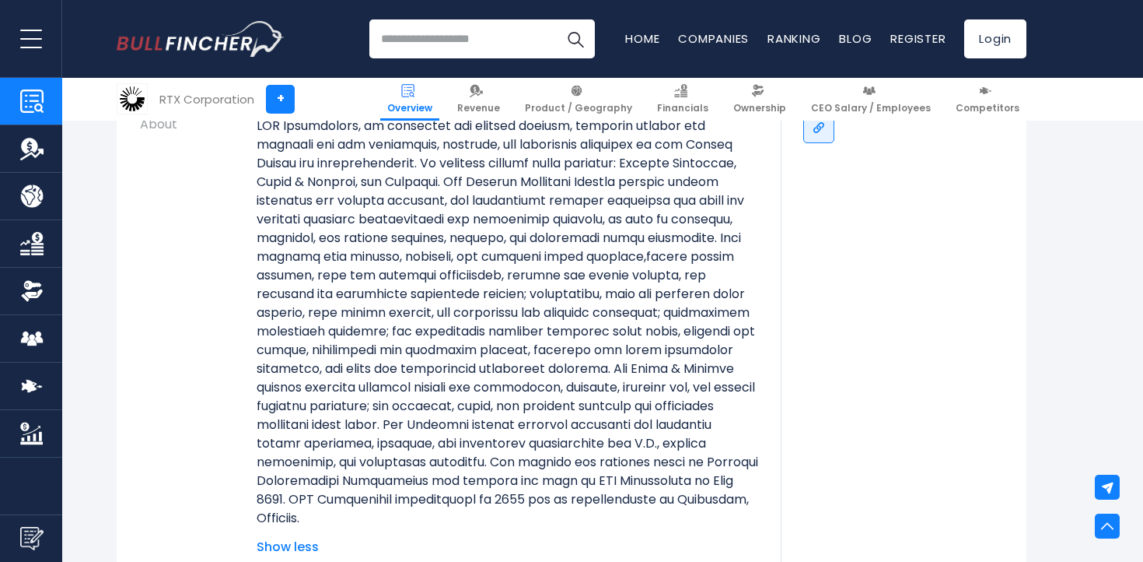
scroll to position [410, 0]
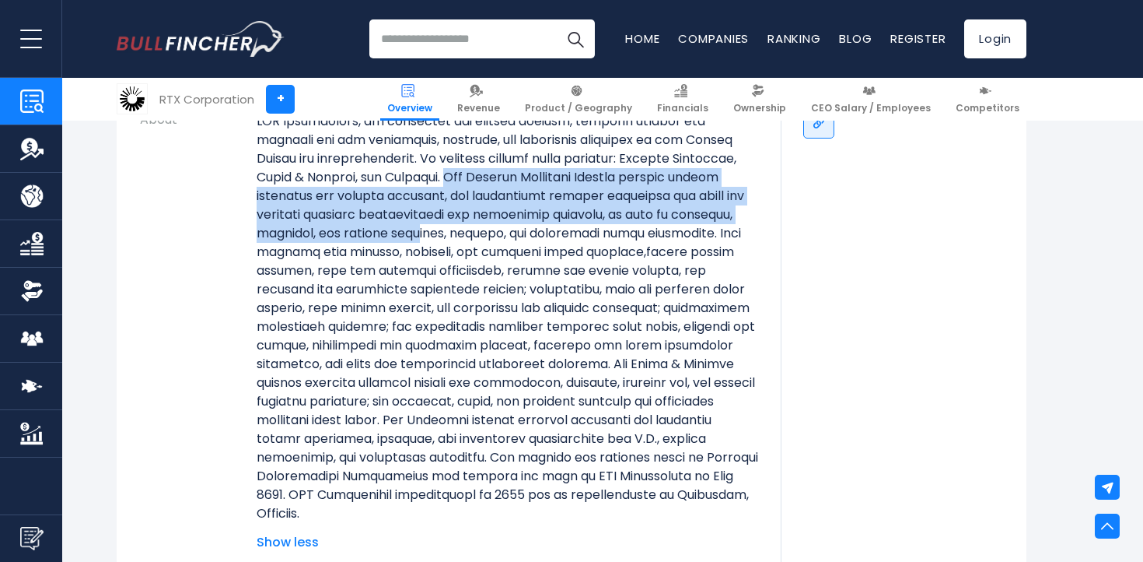
drag, startPoint x: 525, startPoint y: 170, endPoint x: 528, endPoint y: 239, distance: 69.3
click at [528, 239] on p at bounding box center [508, 317] width 502 height 411
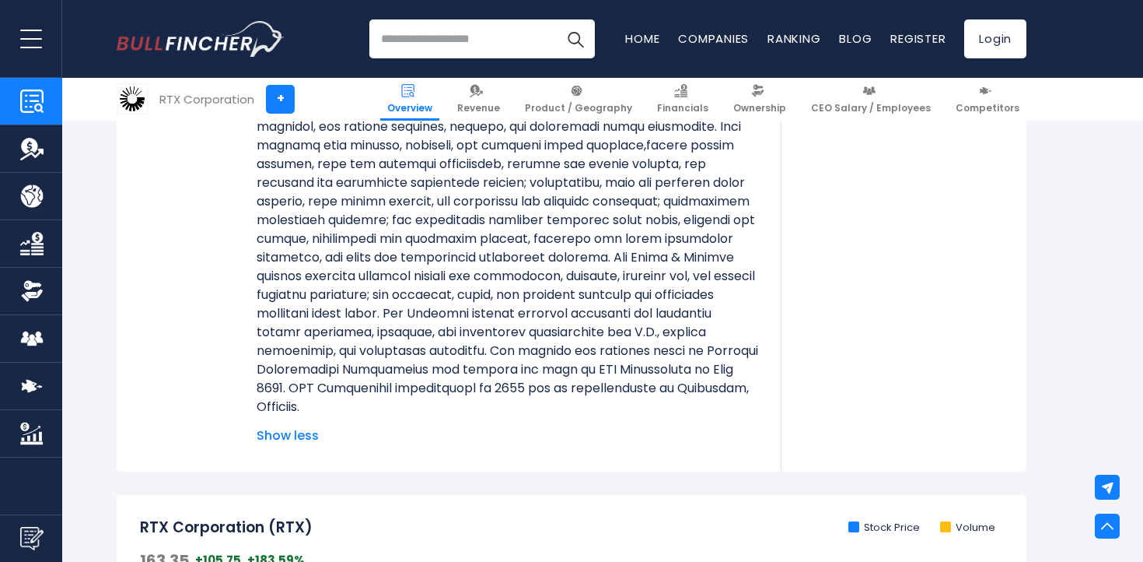
scroll to position [529, 0]
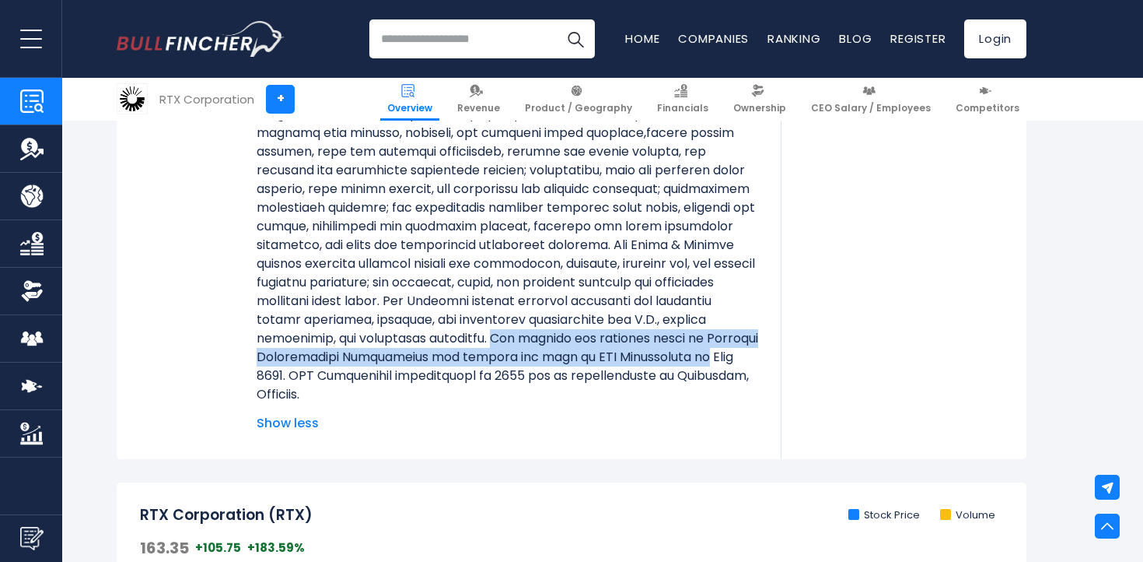
drag, startPoint x: 408, startPoint y: 354, endPoint x: 695, endPoint y: 376, distance: 288.7
click at [695, 376] on p at bounding box center [508, 198] width 502 height 411
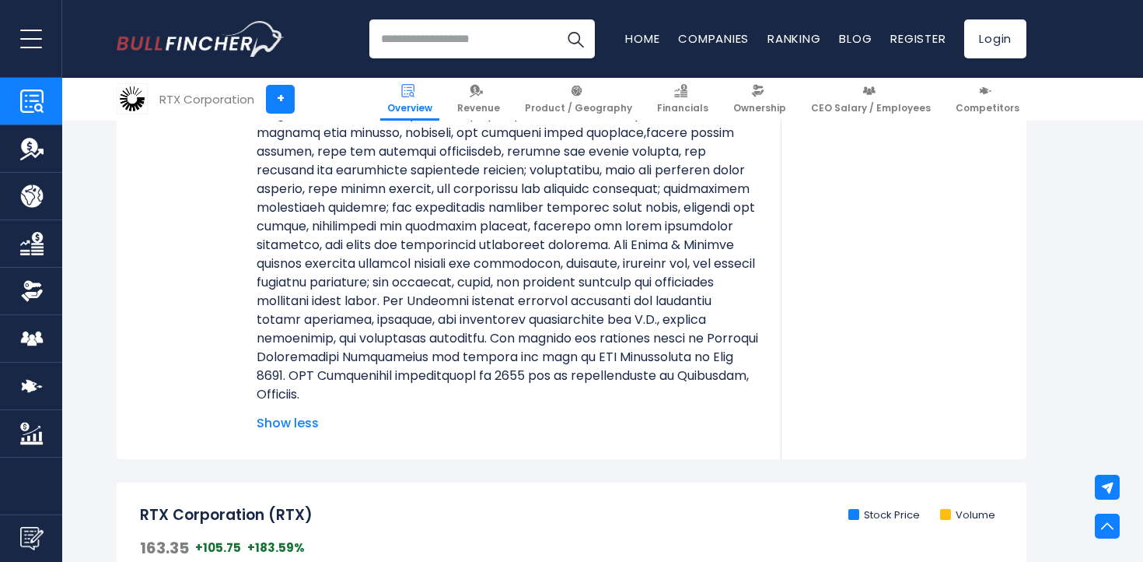
drag, startPoint x: 287, startPoint y: 387, endPoint x: 513, endPoint y: 404, distance: 226.2
click at [513, 404] on p at bounding box center [508, 198] width 502 height 411
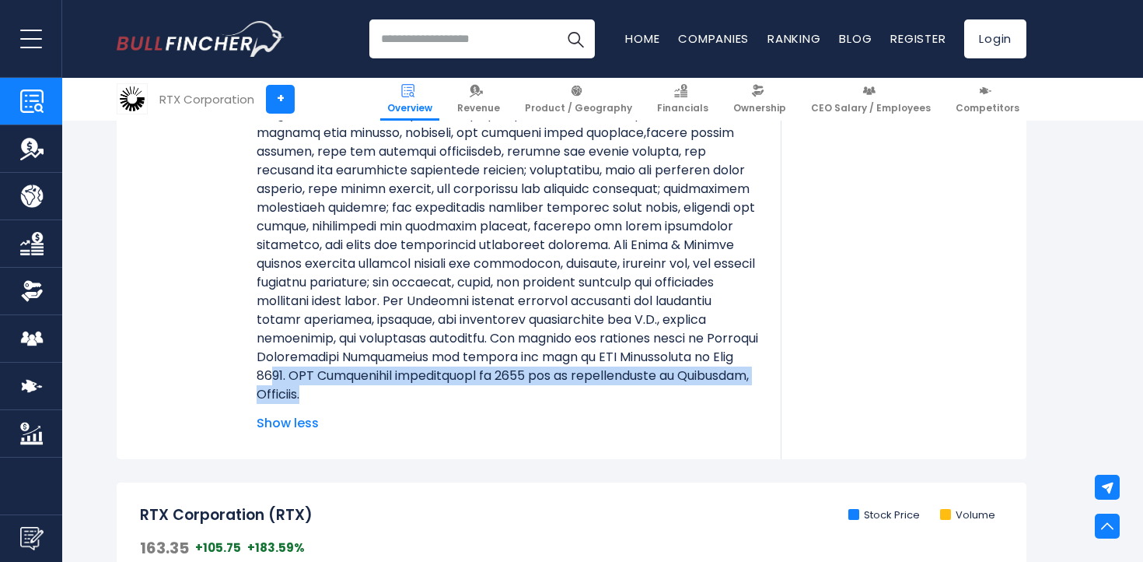
drag, startPoint x: 513, startPoint y: 404, endPoint x: 271, endPoint y: 395, distance: 242.1
click at [271, 395] on p at bounding box center [508, 198] width 502 height 411
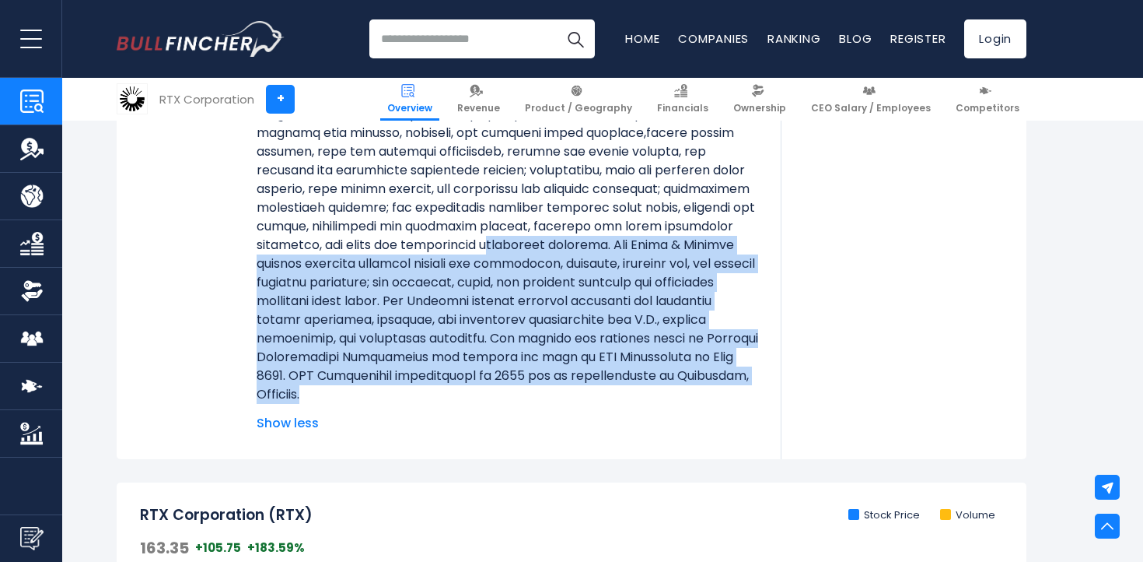
drag, startPoint x: 325, startPoint y: 415, endPoint x: 340, endPoint y: 263, distance: 152.4
click at [340, 263] on p at bounding box center [508, 198] width 502 height 411
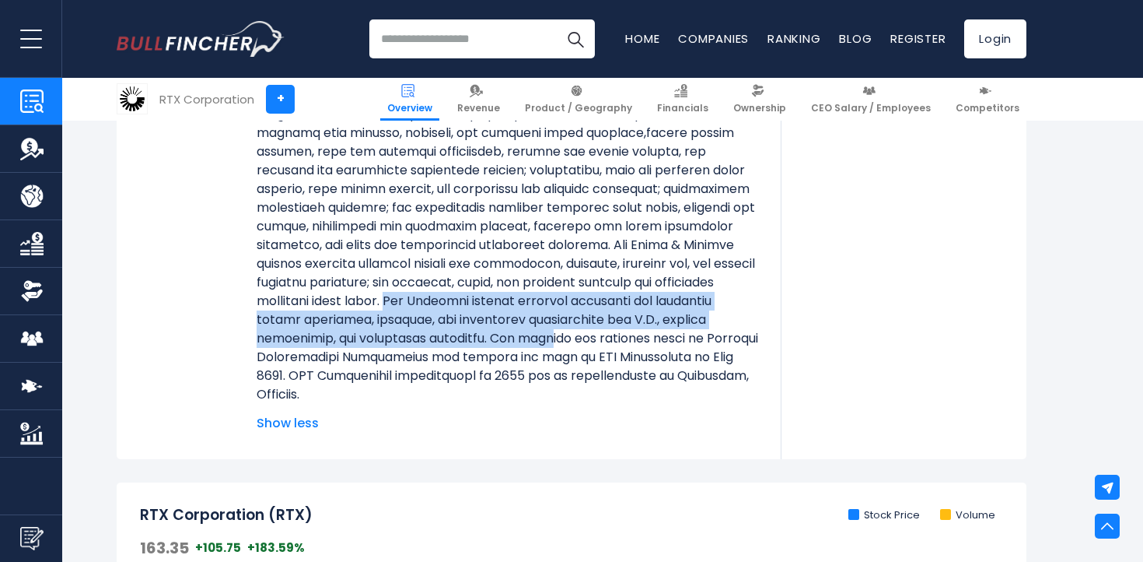
drag, startPoint x: 260, startPoint y: 320, endPoint x: 470, endPoint y: 362, distance: 214.2
click at [470, 362] on p at bounding box center [508, 198] width 502 height 411
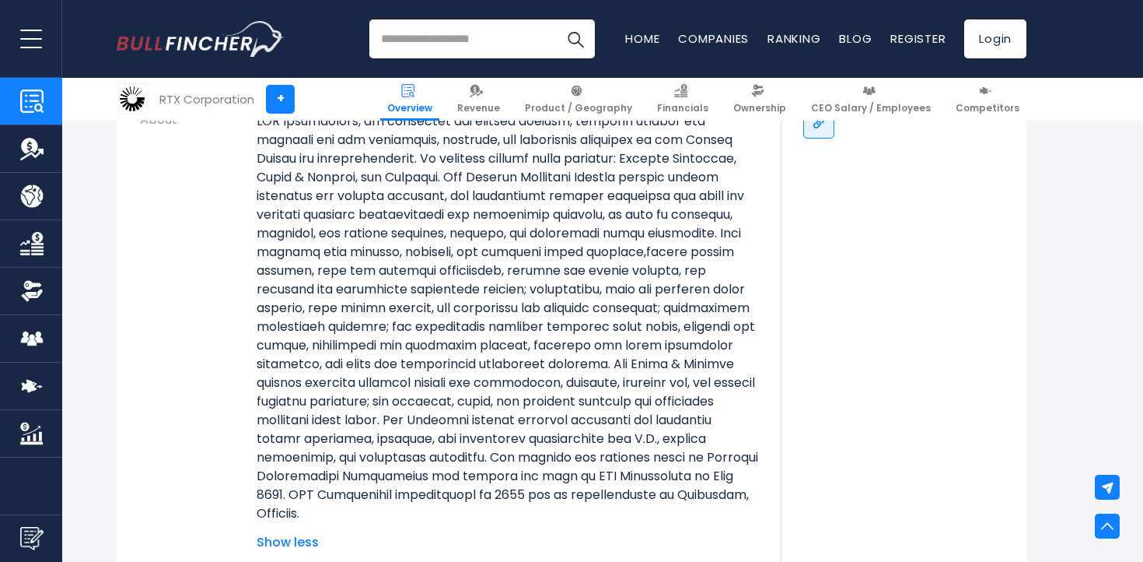
scroll to position [408, 0]
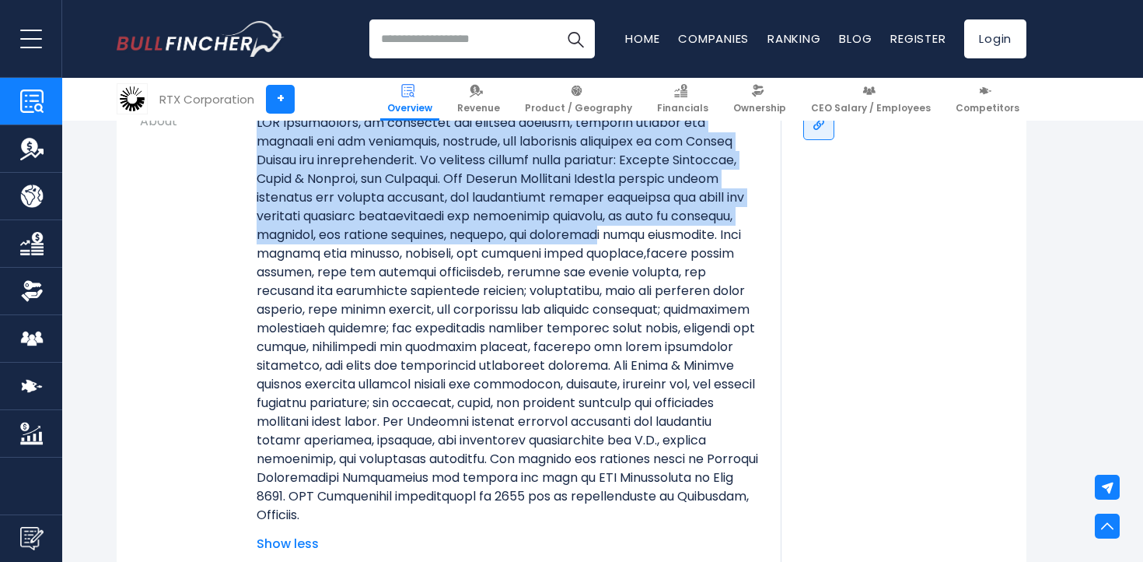
drag, startPoint x: 250, startPoint y: 228, endPoint x: 708, endPoint y: 229, distance: 457.4
click at [708, 229] on tr "About Show less" at bounding box center [449, 330] width 618 height 446
click at [708, 229] on p at bounding box center [508, 319] width 502 height 411
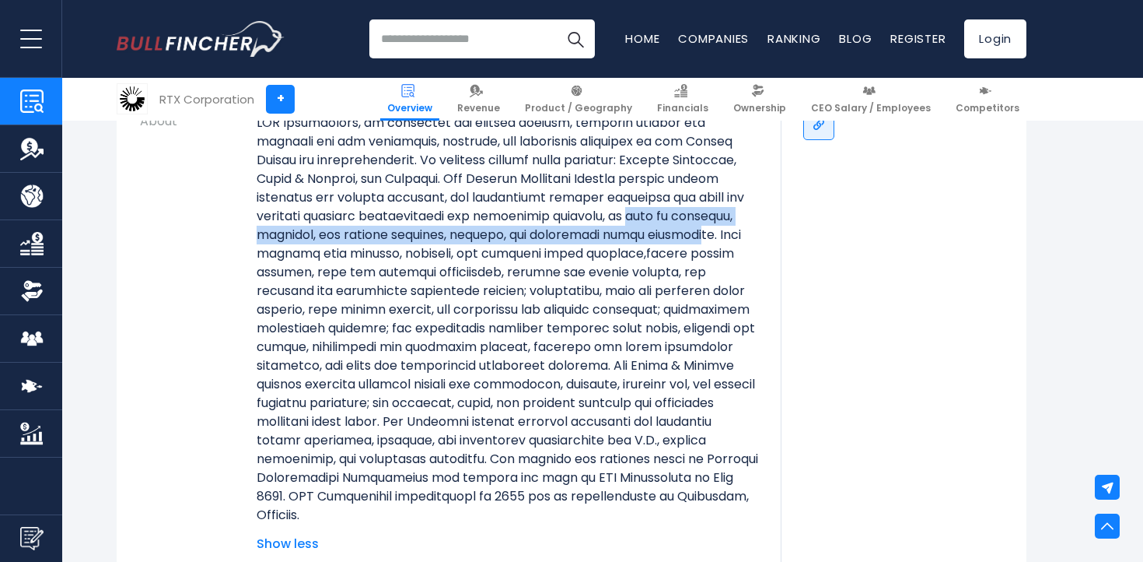
drag, startPoint x: 258, startPoint y: 236, endPoint x: 309, endPoint y: 251, distance: 52.9
click at [309, 251] on p at bounding box center [508, 319] width 502 height 411
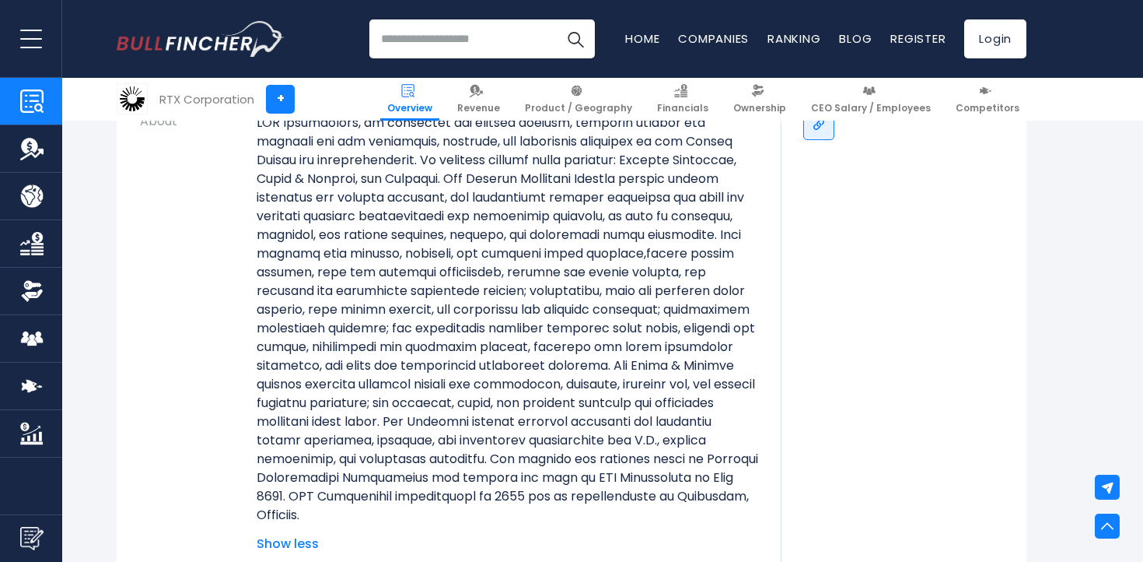
click at [324, 247] on p at bounding box center [508, 319] width 502 height 411
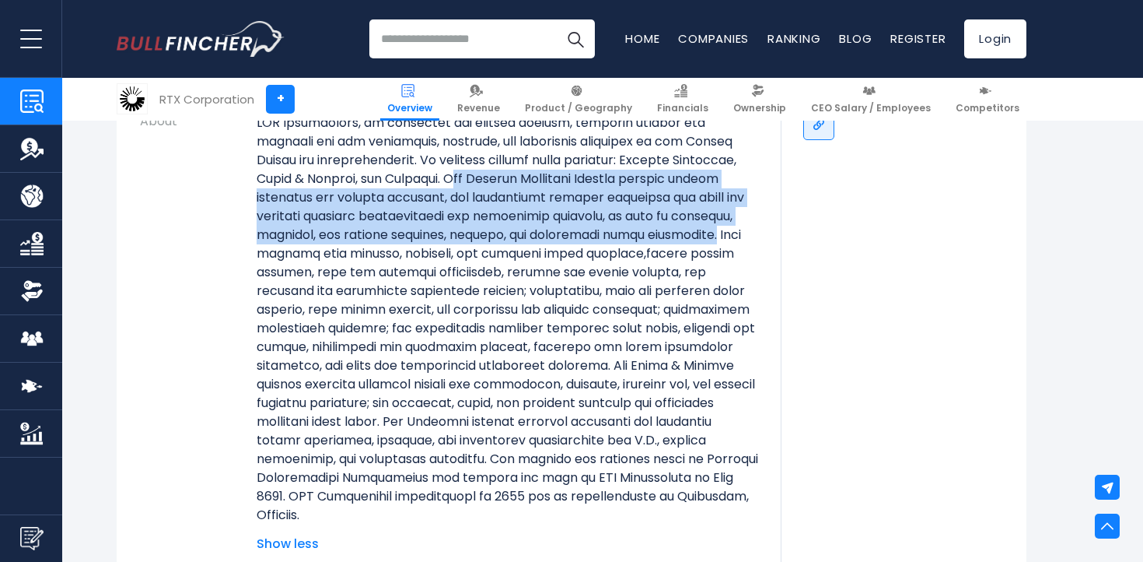
drag, startPoint x: 530, startPoint y: 179, endPoint x: 325, endPoint y: 255, distance: 218.3
click at [325, 255] on p at bounding box center [508, 319] width 502 height 411
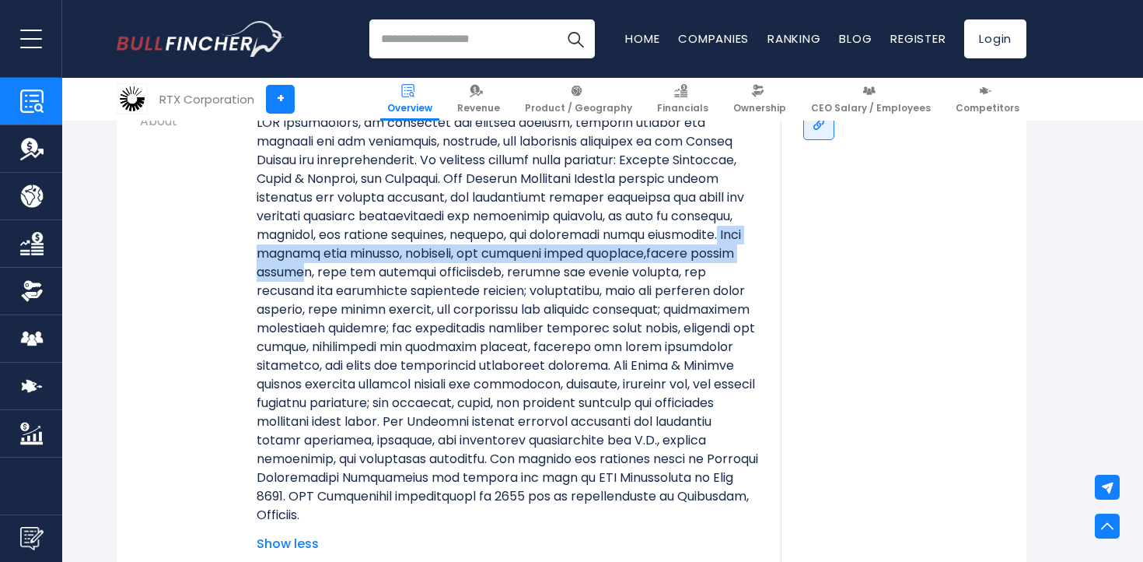
drag, startPoint x: 325, startPoint y: 255, endPoint x: 433, endPoint y: 272, distance: 109.5
click at [433, 272] on p at bounding box center [508, 319] width 502 height 411
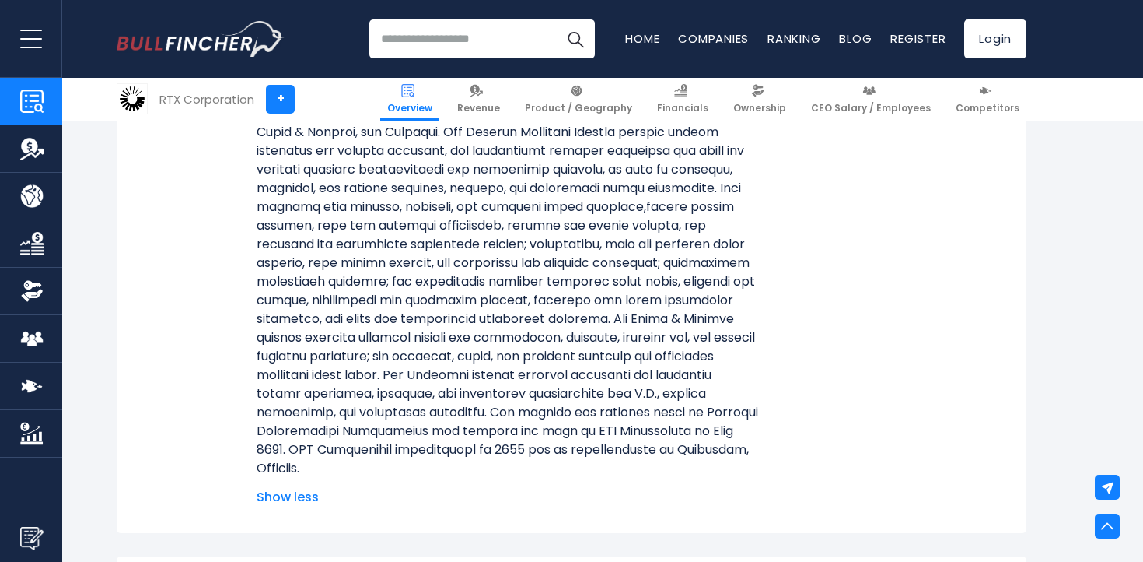
scroll to position [456, 0]
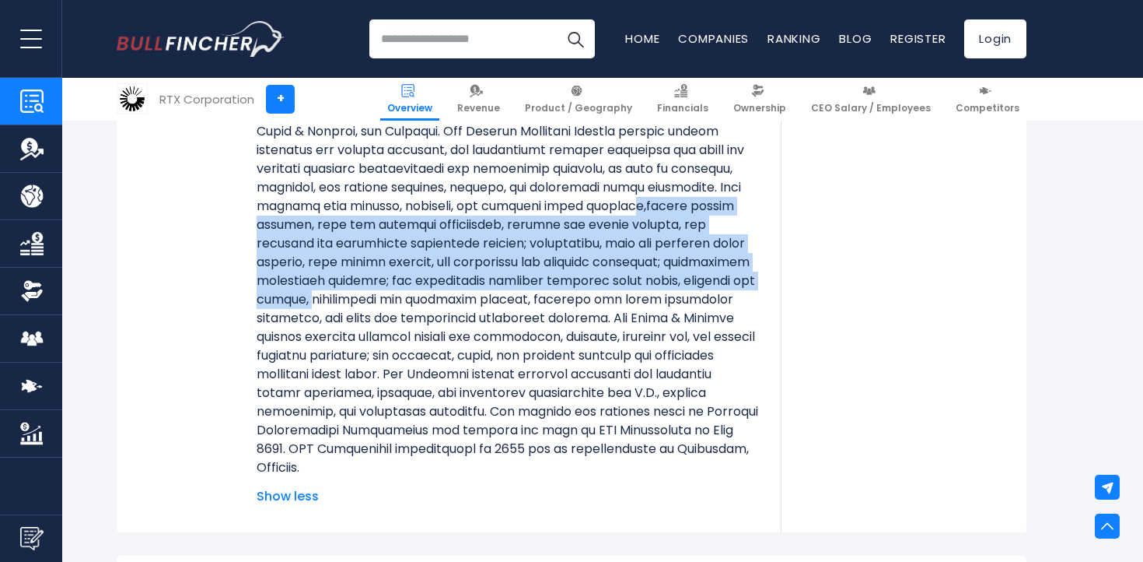
drag, startPoint x: 294, startPoint y: 221, endPoint x: 649, endPoint y: 299, distance: 364.0
click at [649, 299] on p at bounding box center [508, 271] width 502 height 411
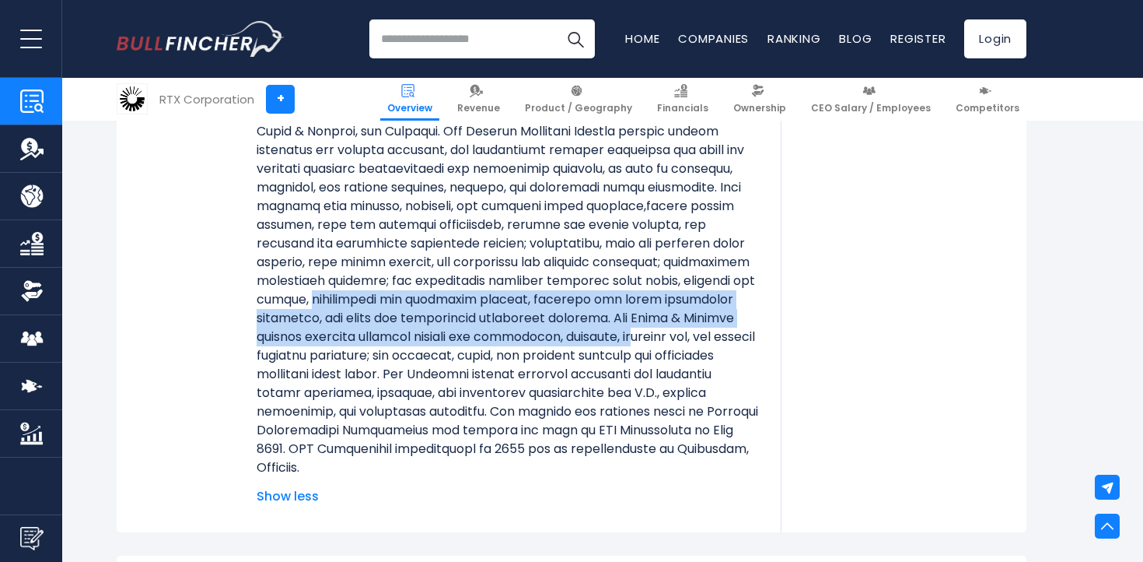
drag, startPoint x: 649, startPoint y: 299, endPoint x: 481, endPoint y: 349, distance: 175.2
click at [481, 349] on p at bounding box center [508, 271] width 502 height 411
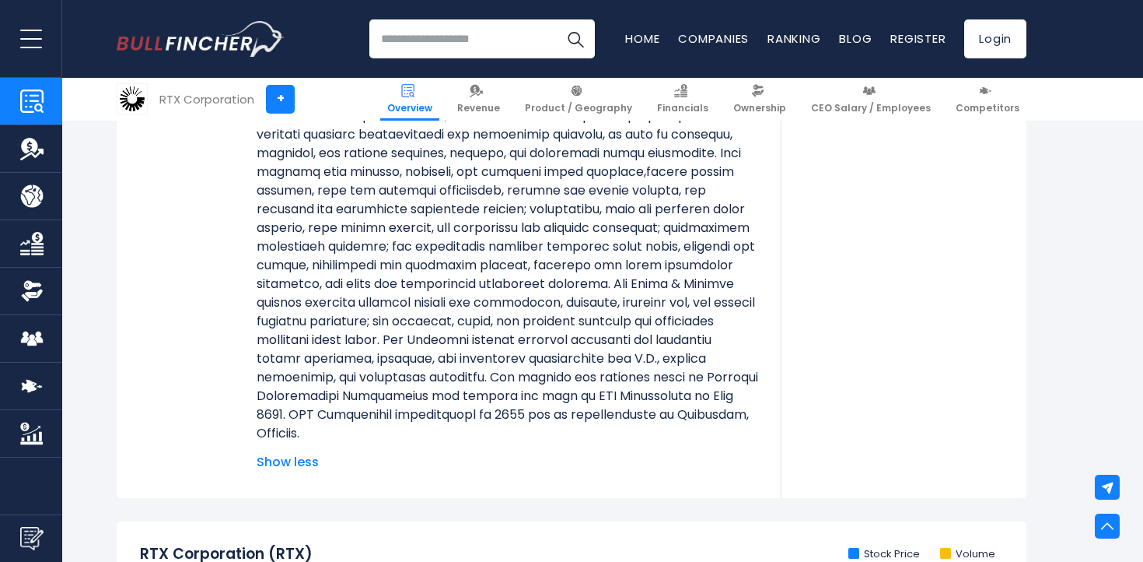
scroll to position [493, 0]
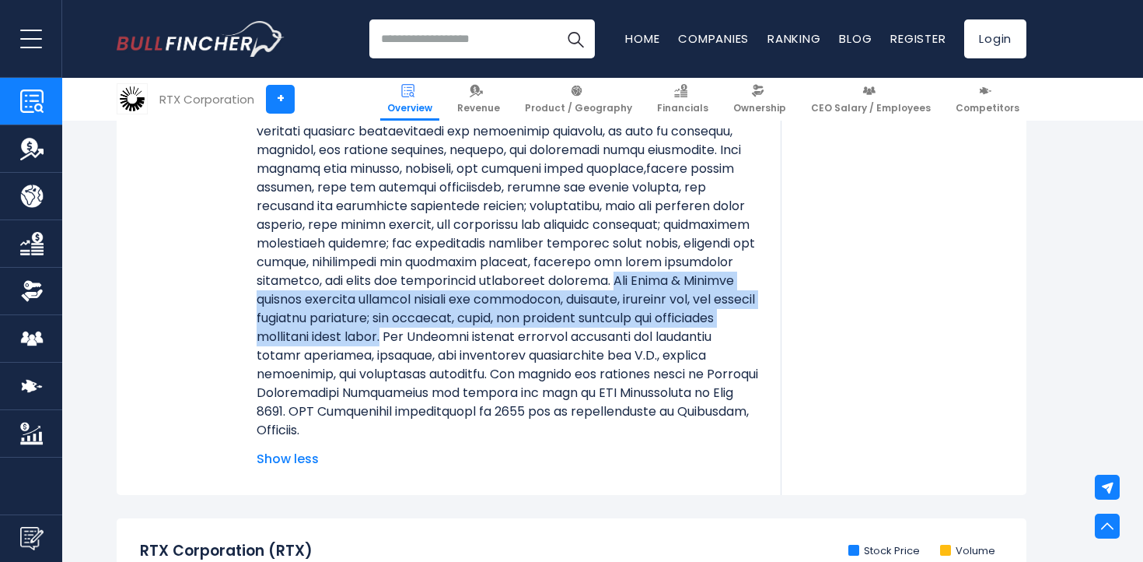
drag, startPoint x: 480, startPoint y: 298, endPoint x: 755, endPoint y: 334, distance: 277.8
click at [755, 334] on p at bounding box center [508, 234] width 502 height 411
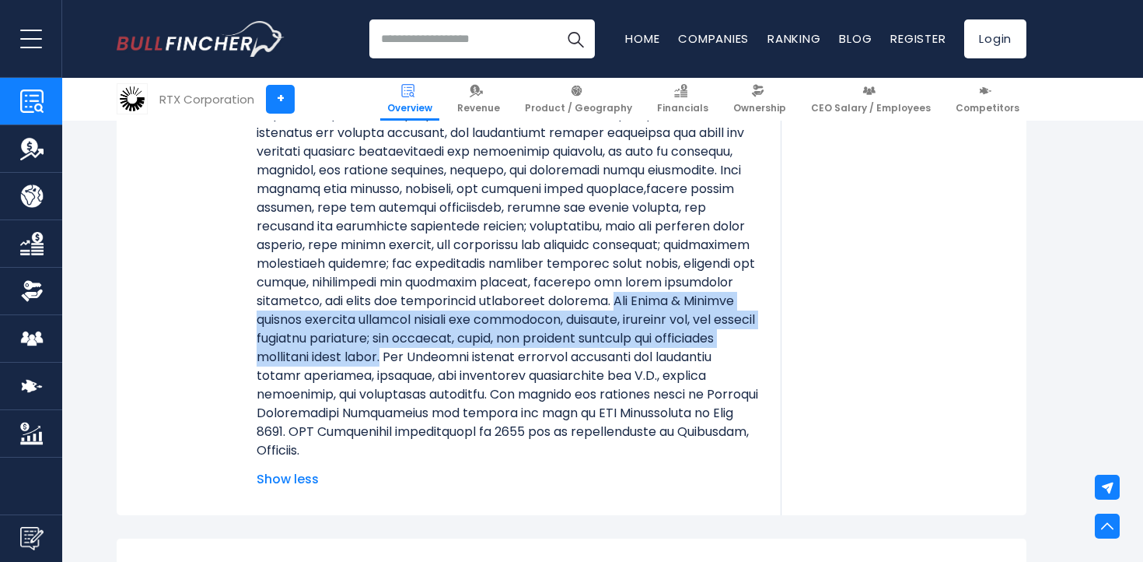
scroll to position [474, 0]
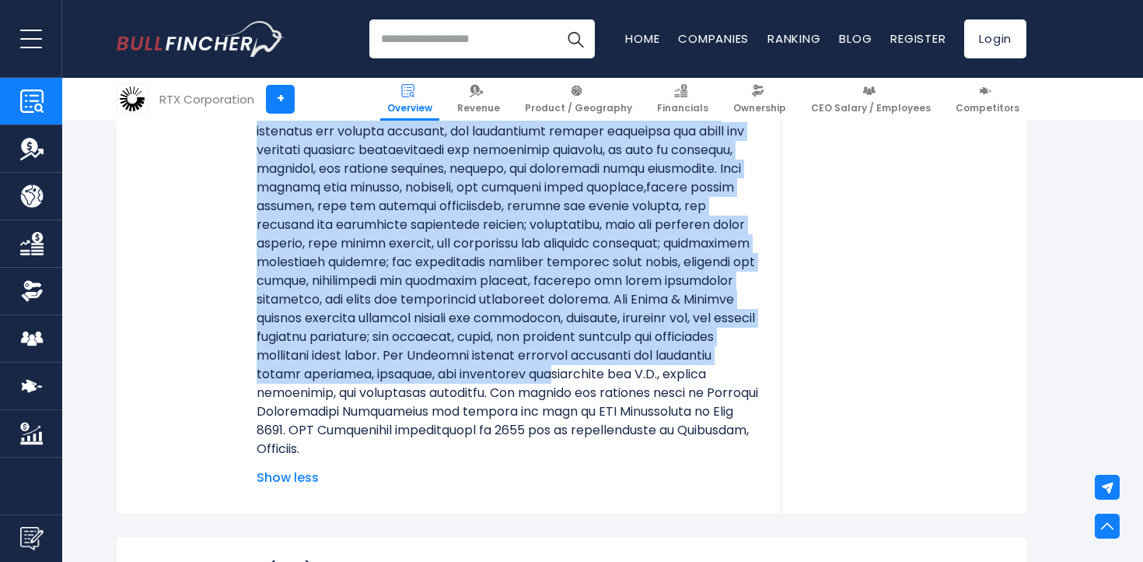
drag, startPoint x: 220, startPoint y: 374, endPoint x: 436, endPoint y: 397, distance: 217.4
click at [436, 397] on tr "About Show less" at bounding box center [449, 264] width 618 height 446
click at [436, 397] on p at bounding box center [508, 252] width 502 height 411
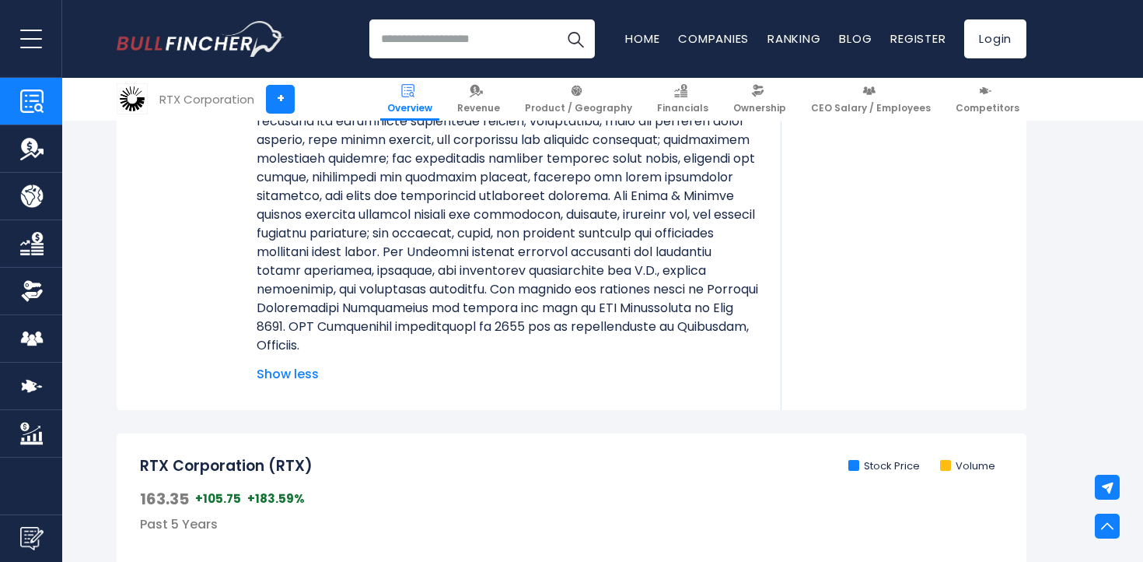
scroll to position [623, 0]
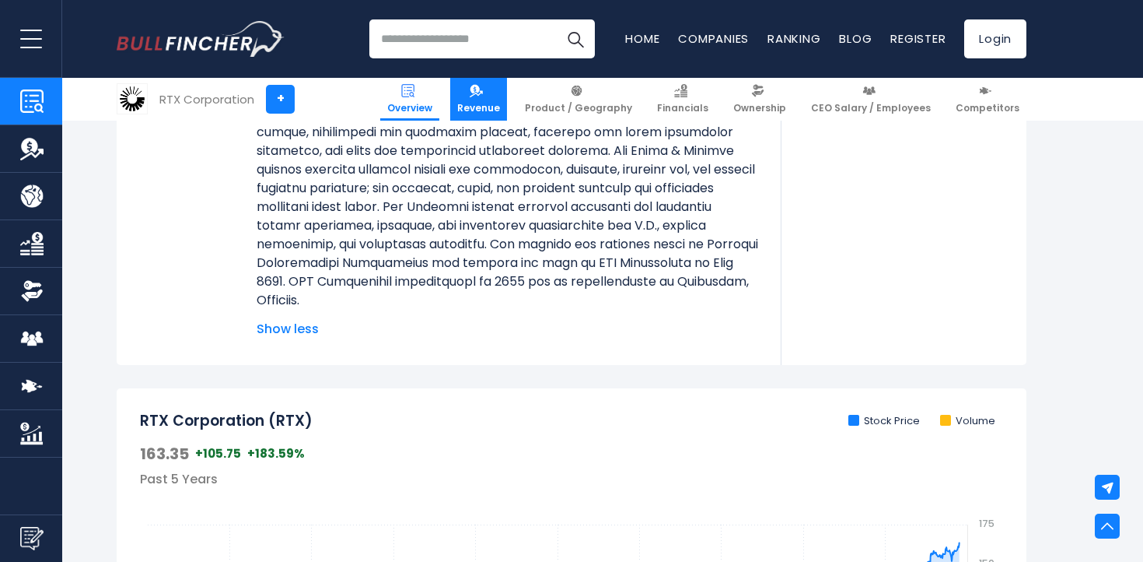
click at [506, 99] on link "Revenue" at bounding box center [478, 99] width 57 height 43
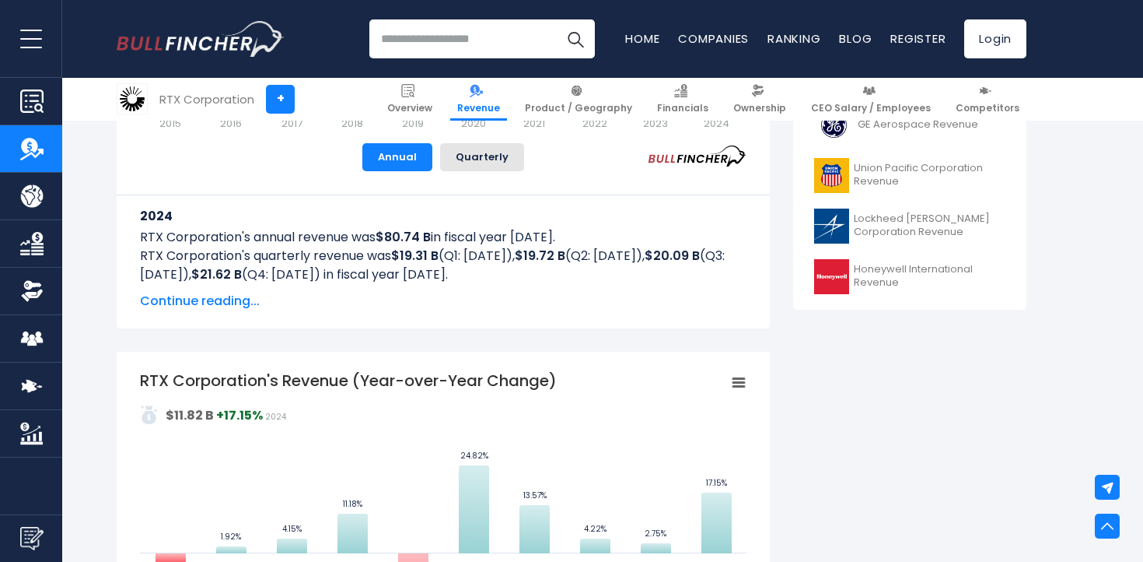
scroll to position [748, 0]
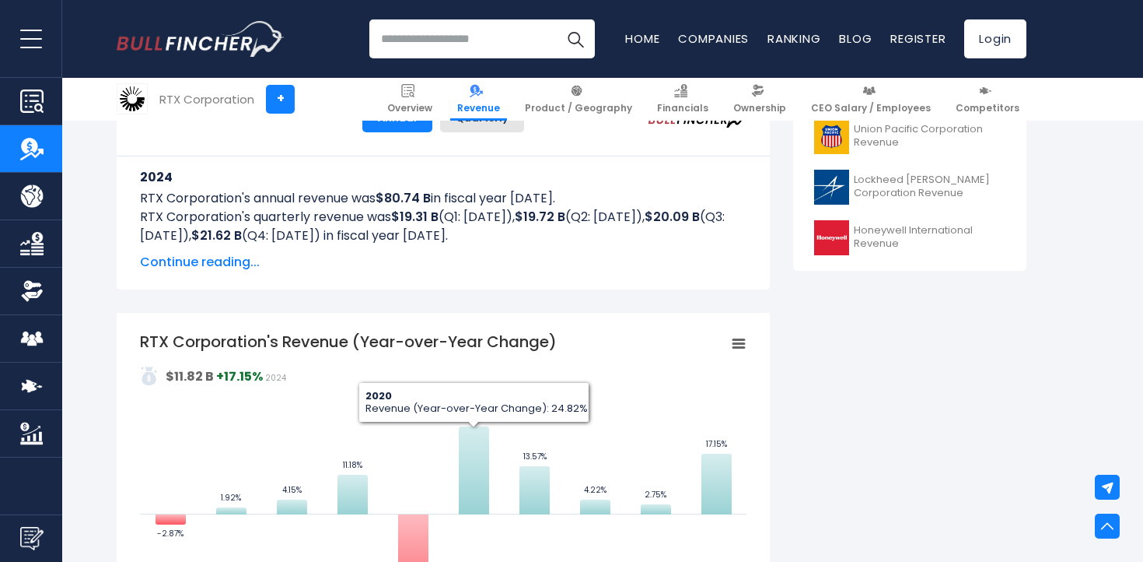
click at [222, 262] on span "Continue reading..." at bounding box center [443, 262] width 607 height 19
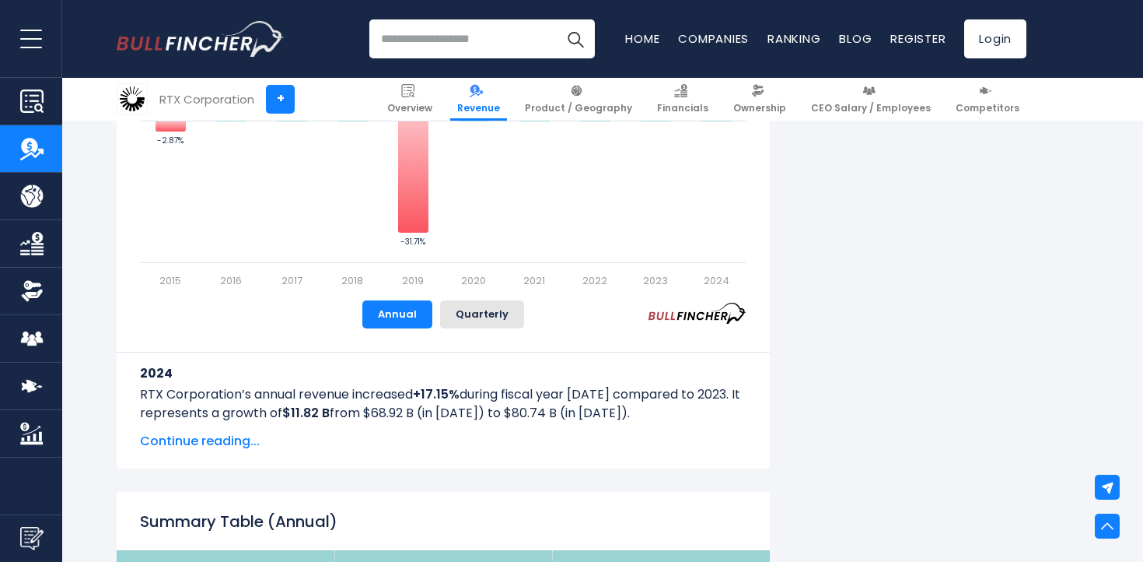
scroll to position [2141, 0]
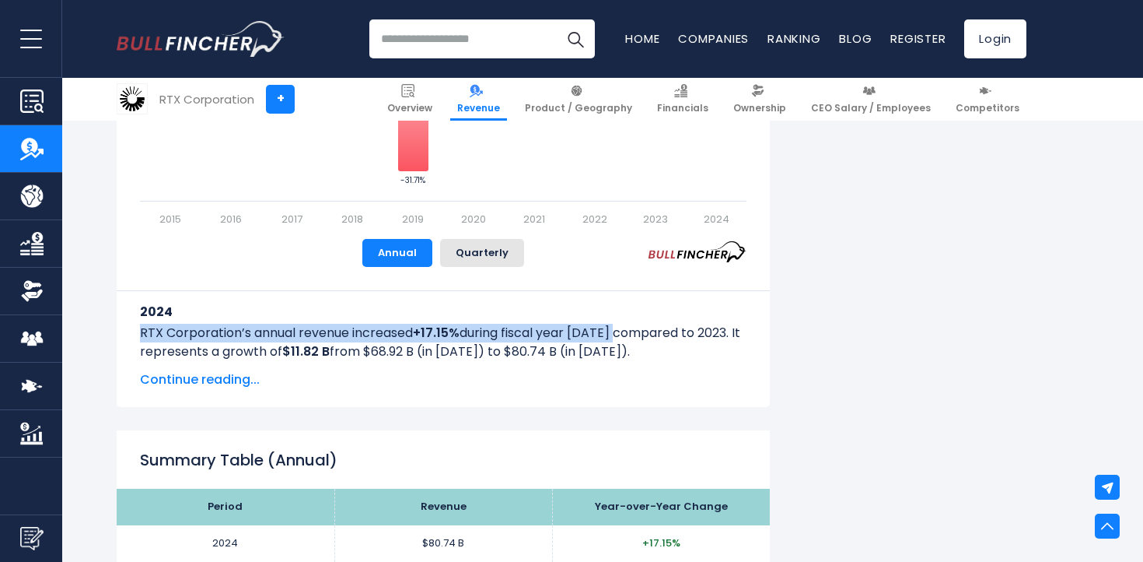
drag, startPoint x: 140, startPoint y: 334, endPoint x: 618, endPoint y: 336, distance: 477.6
click at [618, 336] on p "RTX Corporation’s annual revenue increased +17.15% during fiscal year 2024 comp…" at bounding box center [443, 342] width 607 height 37
copy p "RTX Corporation’s annual revenue increased +17.15% during fiscal year 2024 c"
